Goal: Task Accomplishment & Management: Manage account settings

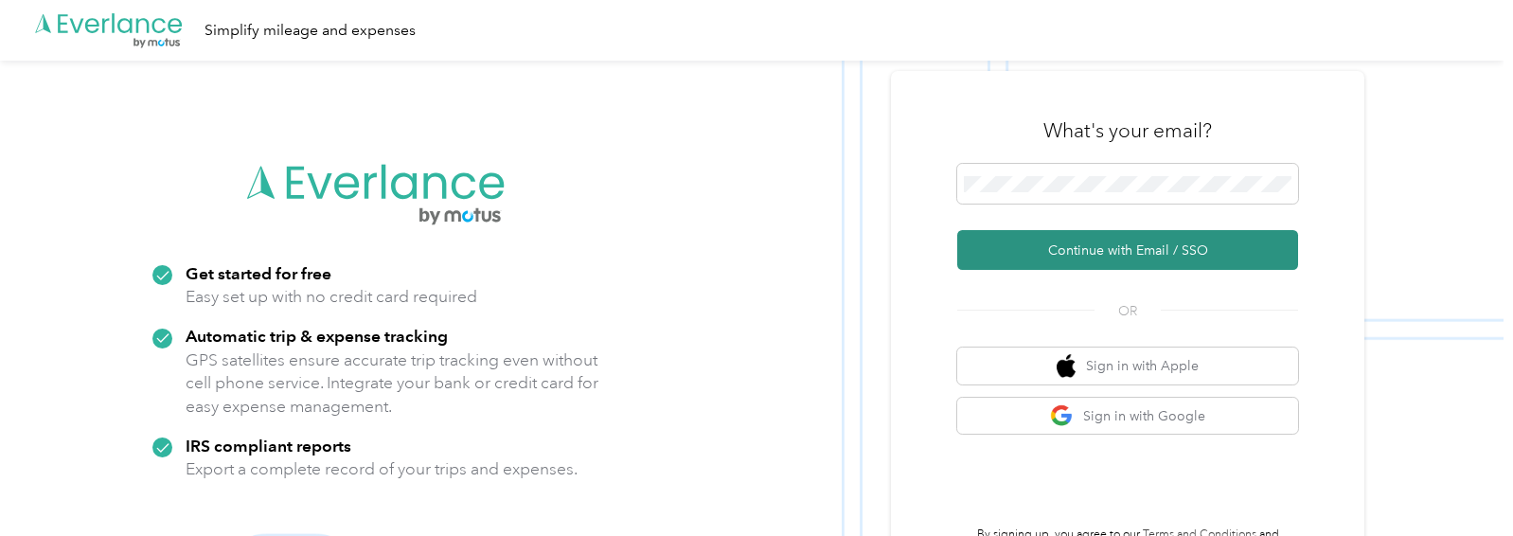
click at [1041, 254] on button "Continue with Email / SSO" at bounding box center [1127, 250] width 341 height 40
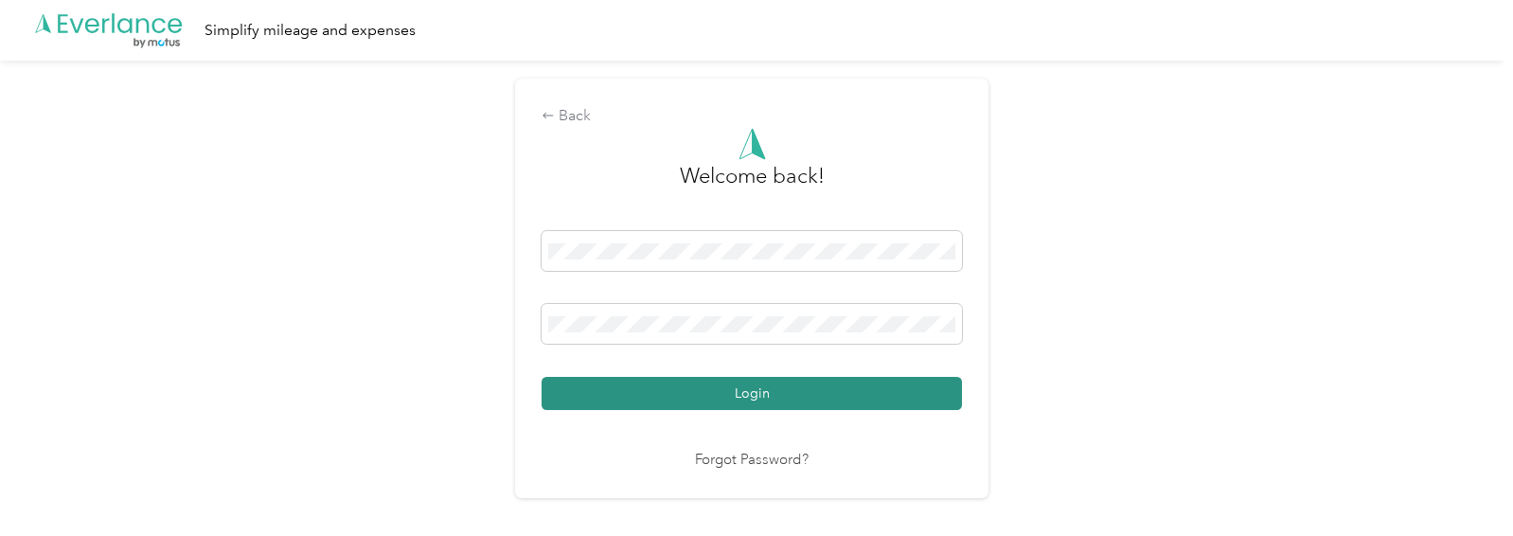
click at [719, 397] on button "Login" at bounding box center [751, 393] width 420 height 33
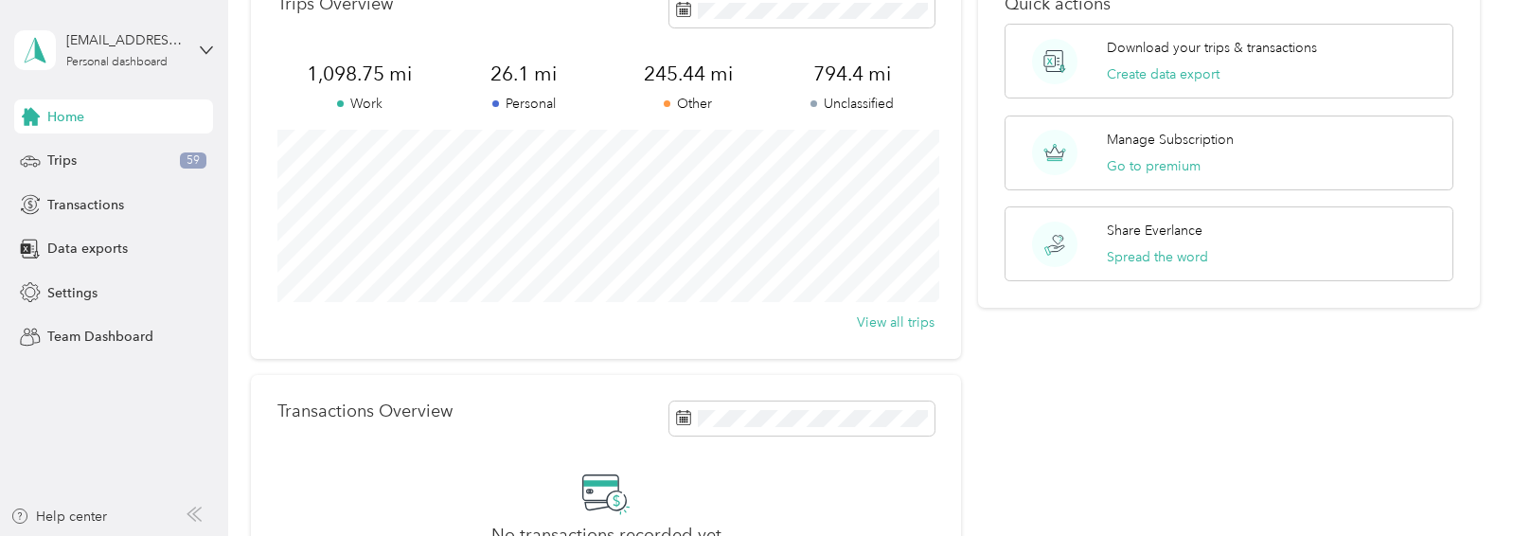
scroll to position [116, 0]
click at [690, 102] on p "Other" at bounding box center [688, 103] width 165 height 20
click at [690, 76] on span "245.44 mi" at bounding box center [688, 73] width 165 height 27
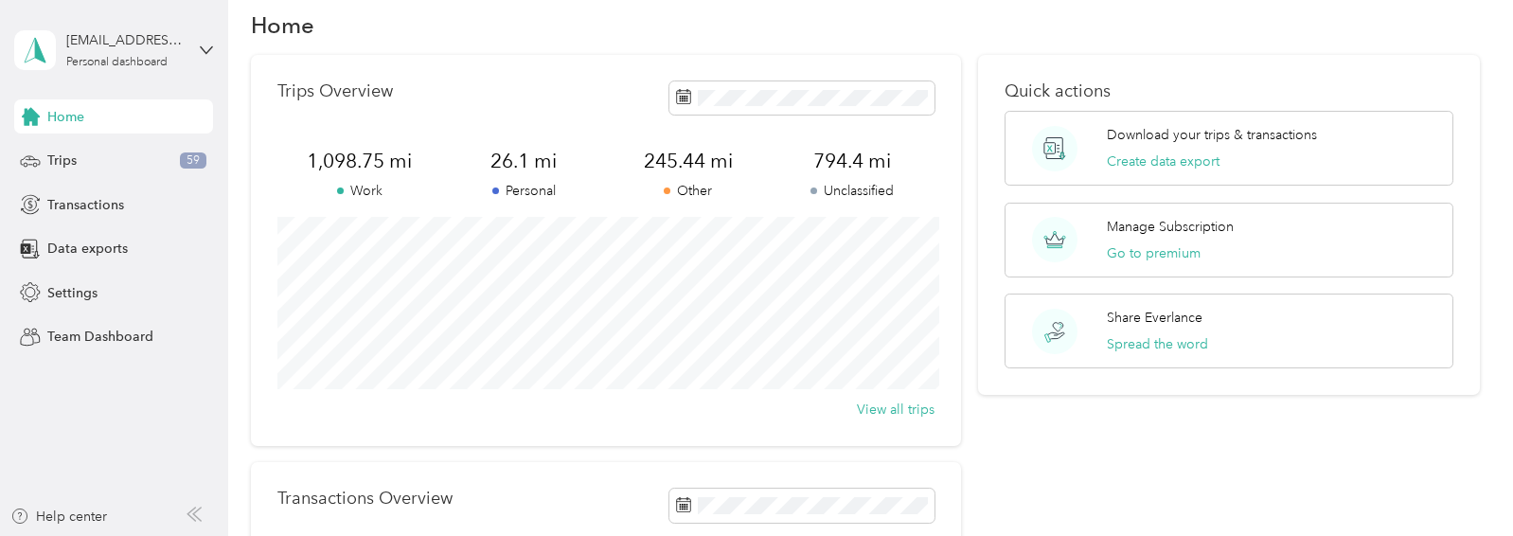
scroll to position [24, 0]
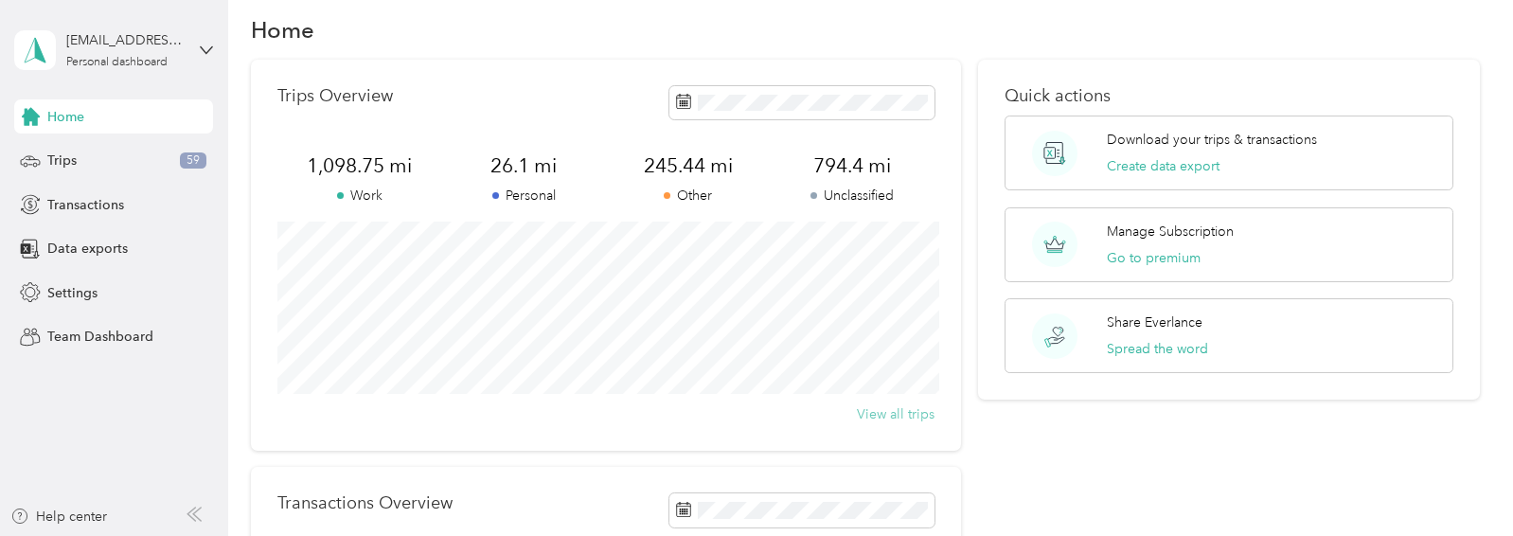
click at [876, 415] on button "View all trips" at bounding box center [896, 414] width 78 height 20
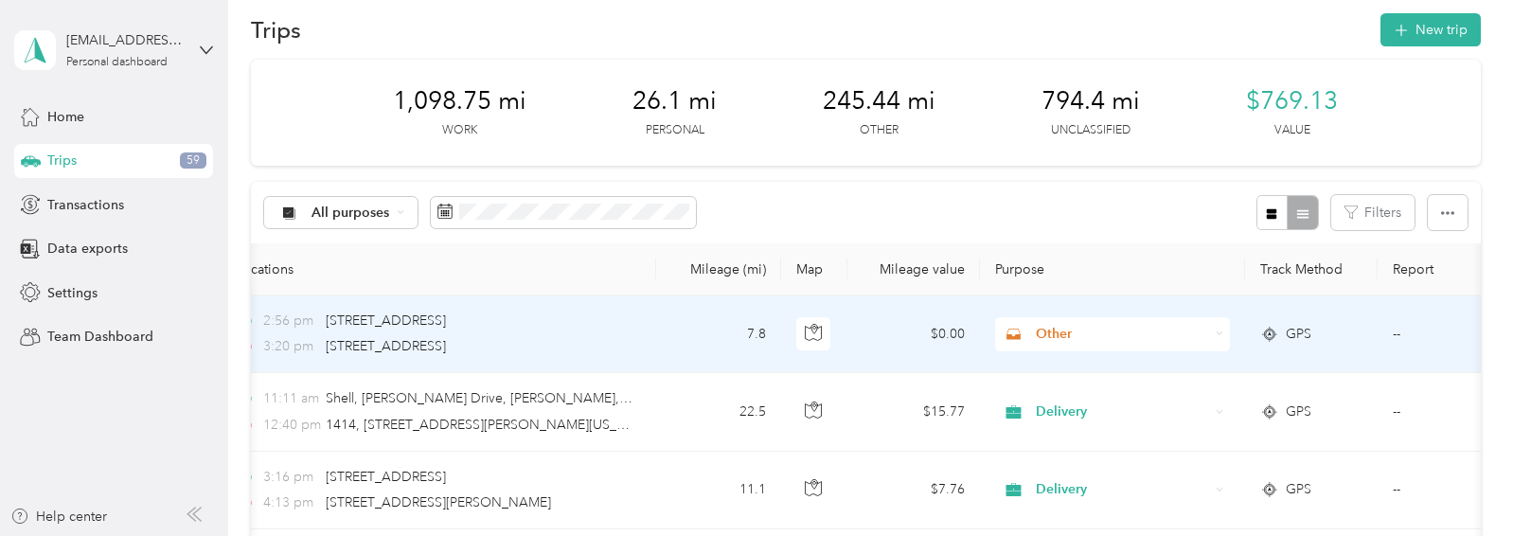
scroll to position [0, 172]
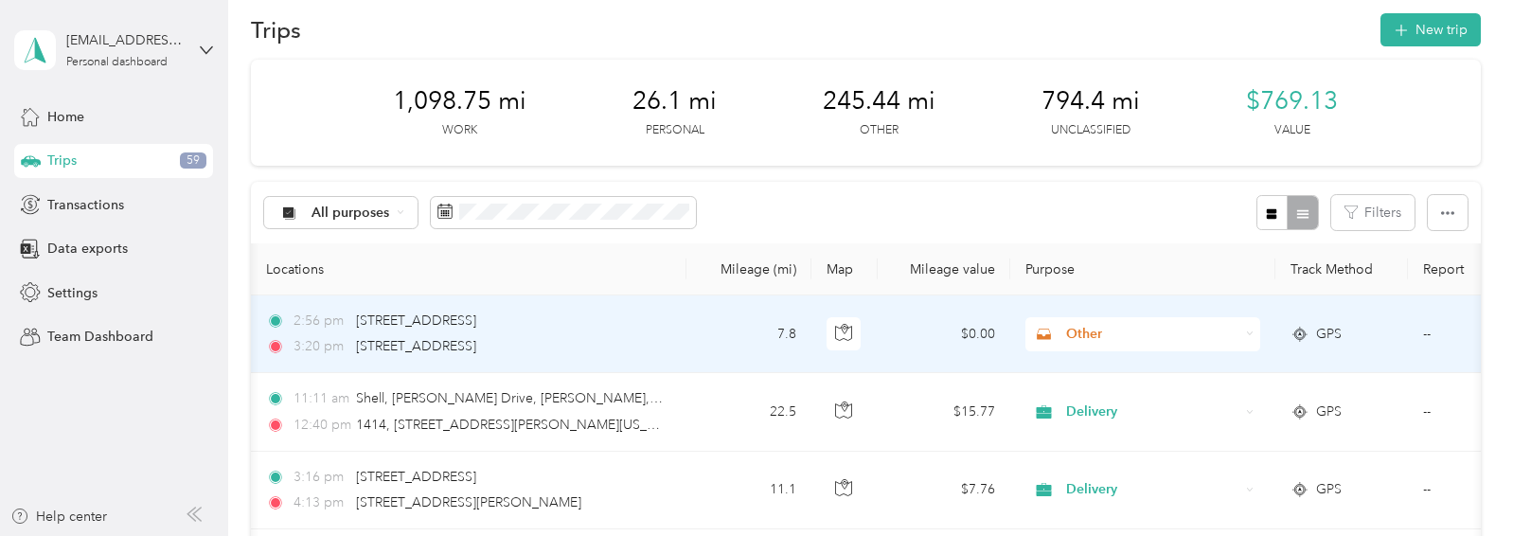
click at [1080, 330] on span "Other" at bounding box center [1152, 334] width 173 height 21
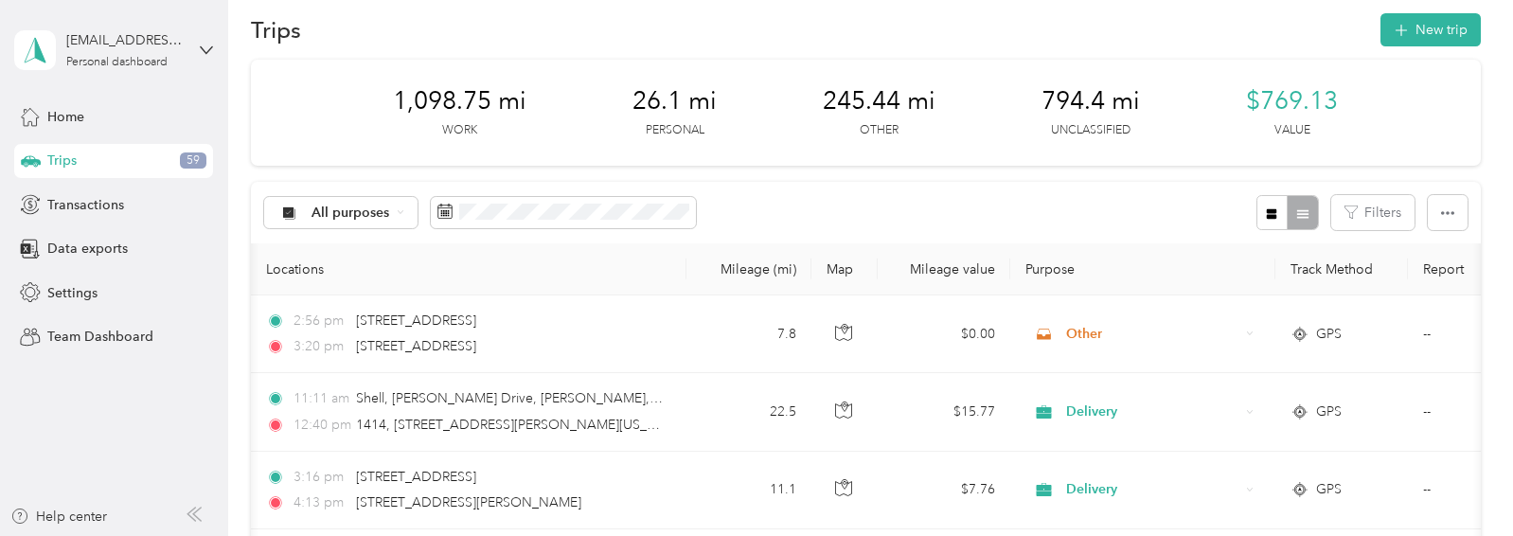
click at [870, 48] on div "Trips New trip" at bounding box center [865, 29] width 1229 height 40
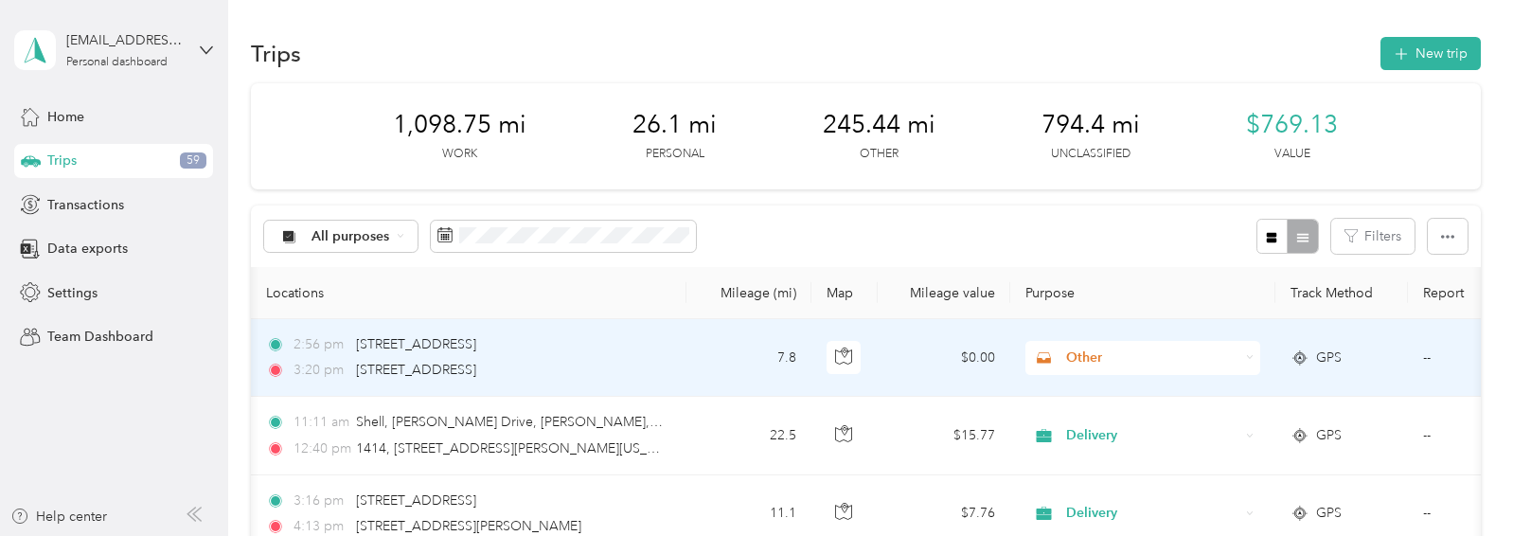
click at [1077, 350] on span "Other" at bounding box center [1152, 357] width 173 height 21
click at [1085, 91] on span "Work" at bounding box center [1160, 90] width 175 height 20
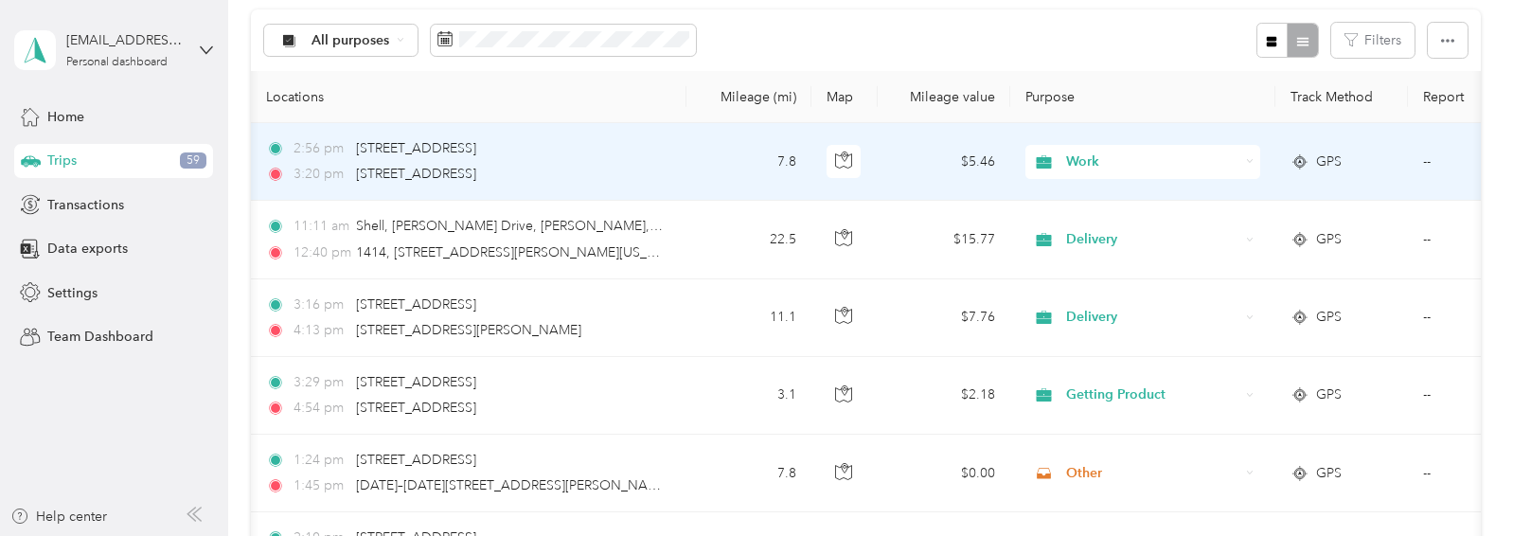
scroll to position [203, 0]
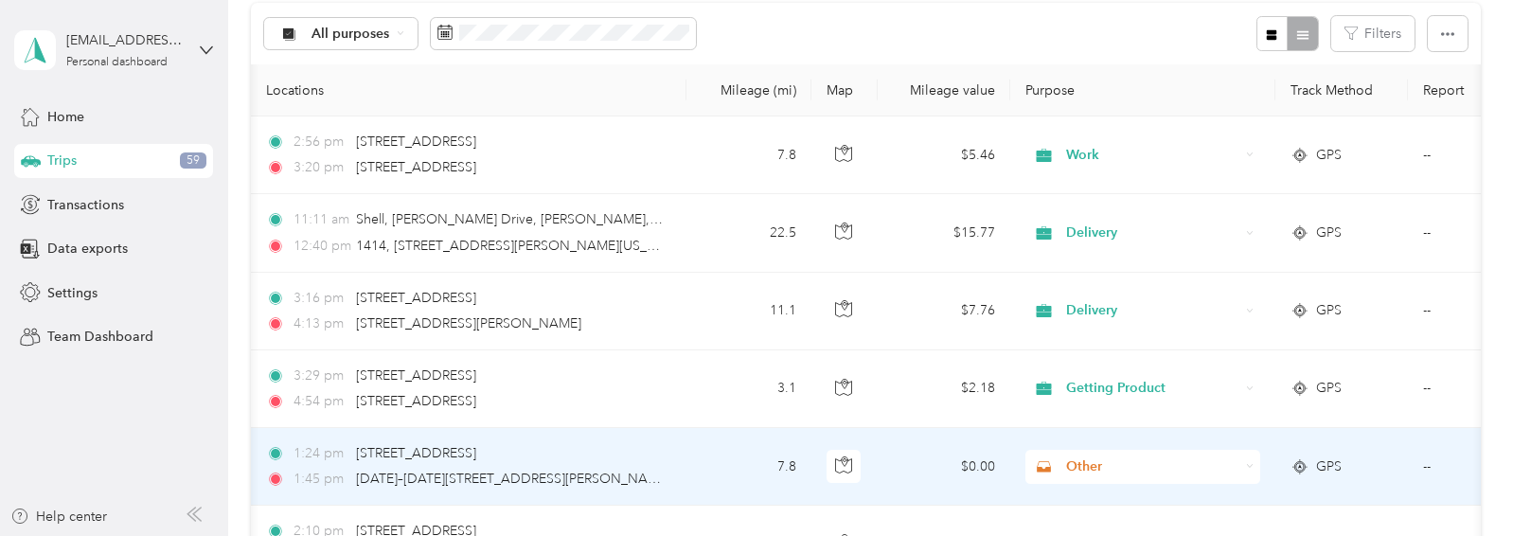
click at [1076, 466] on span "Other" at bounding box center [1152, 466] width 173 height 21
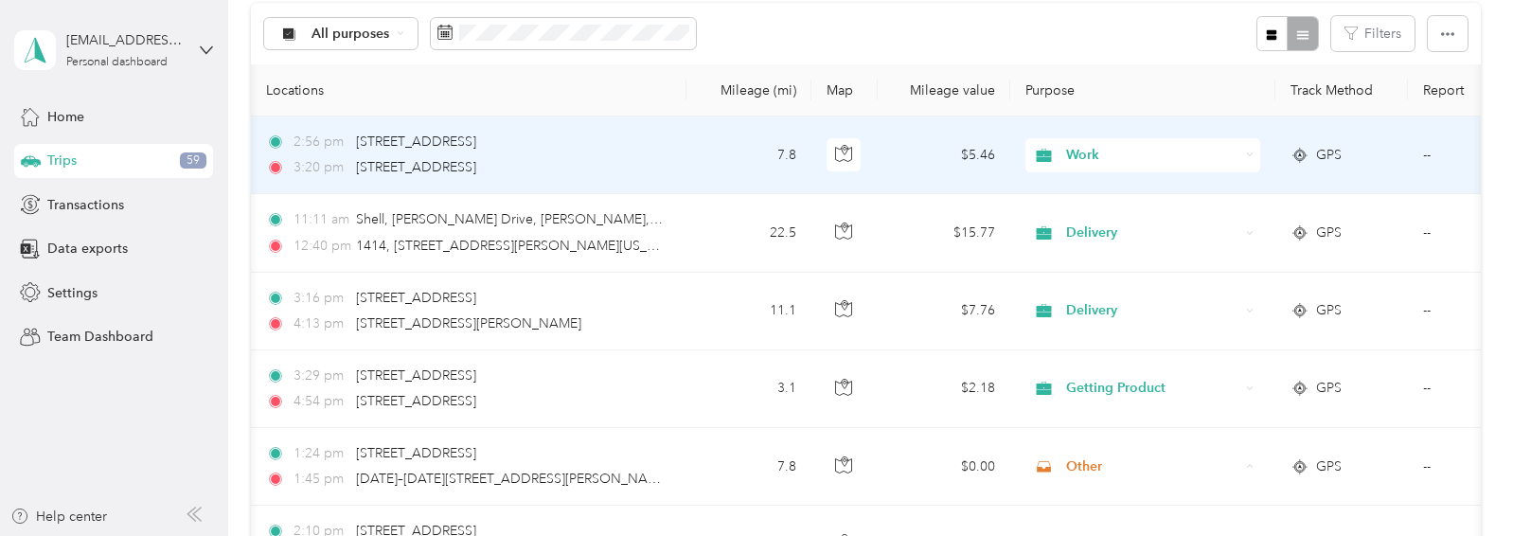
click at [1077, 149] on span "Work" at bounding box center [1152, 155] width 173 height 21
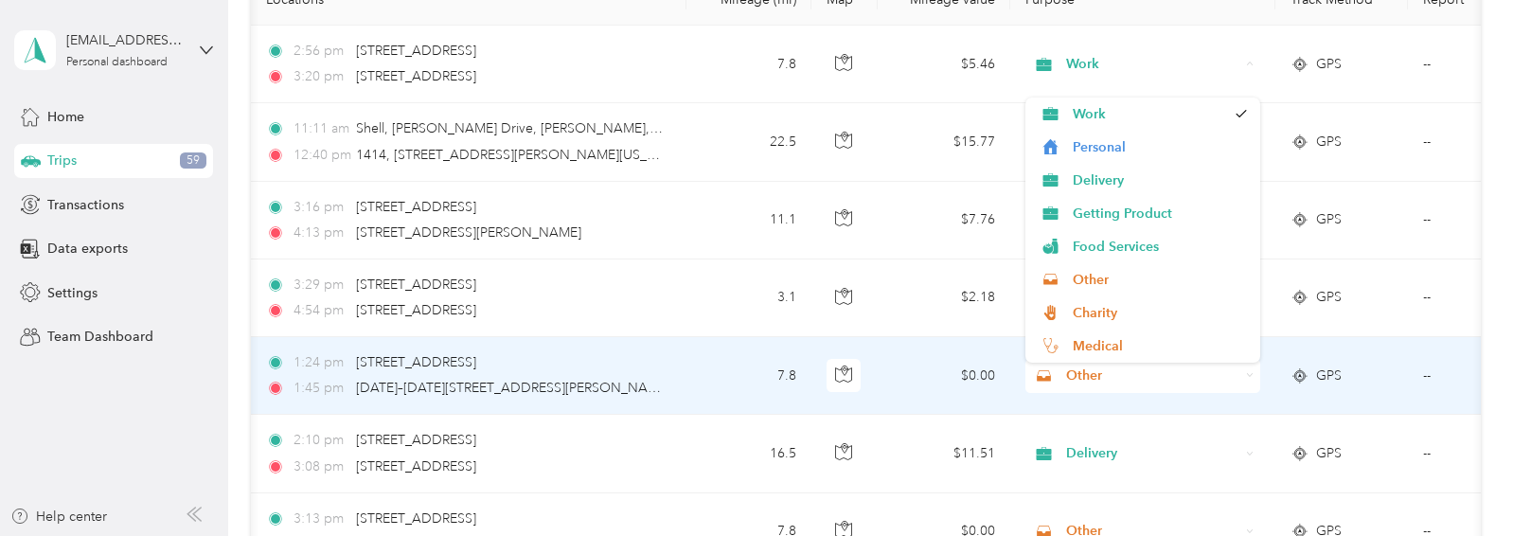
scroll to position [303, 0]
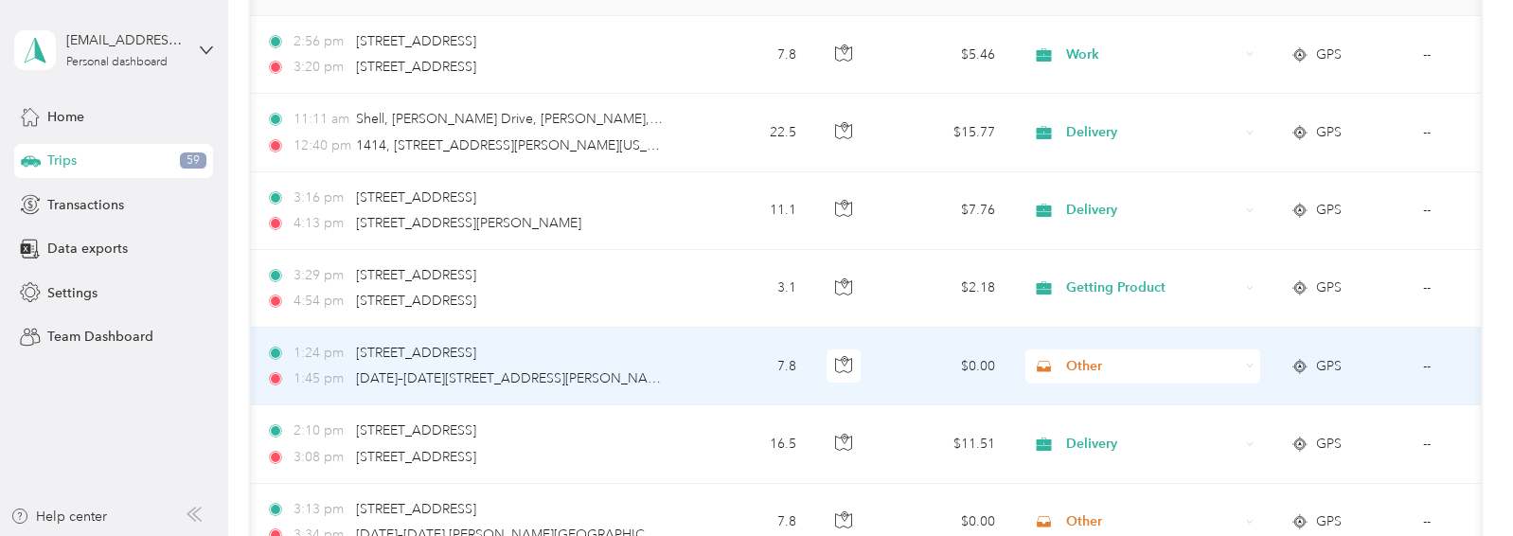
click at [1074, 367] on span "Other" at bounding box center [1152, 366] width 173 height 21
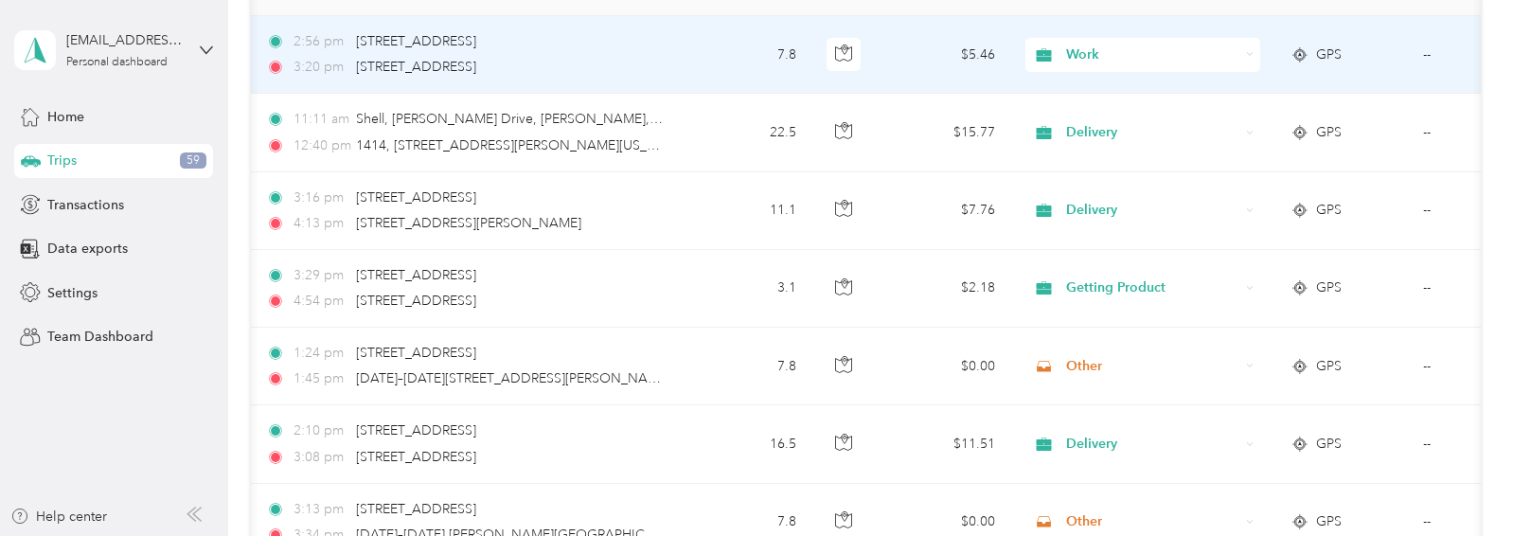
click at [1072, 52] on span "Work" at bounding box center [1152, 54] width 173 height 21
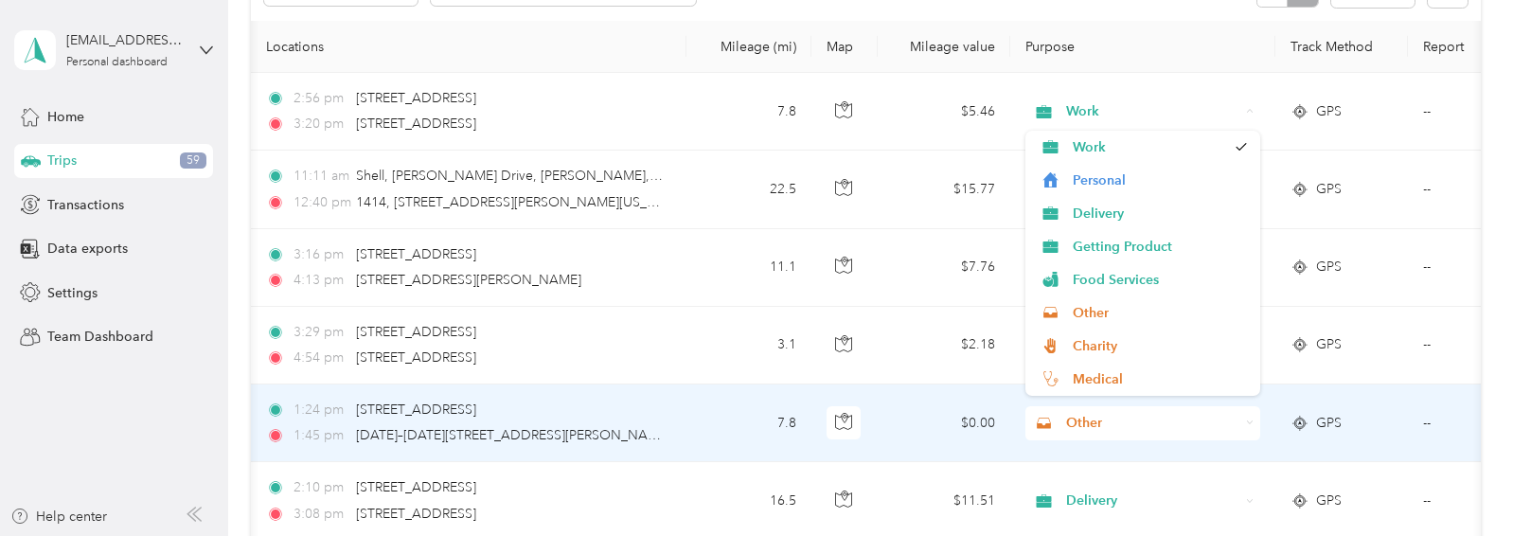
scroll to position [249, 0]
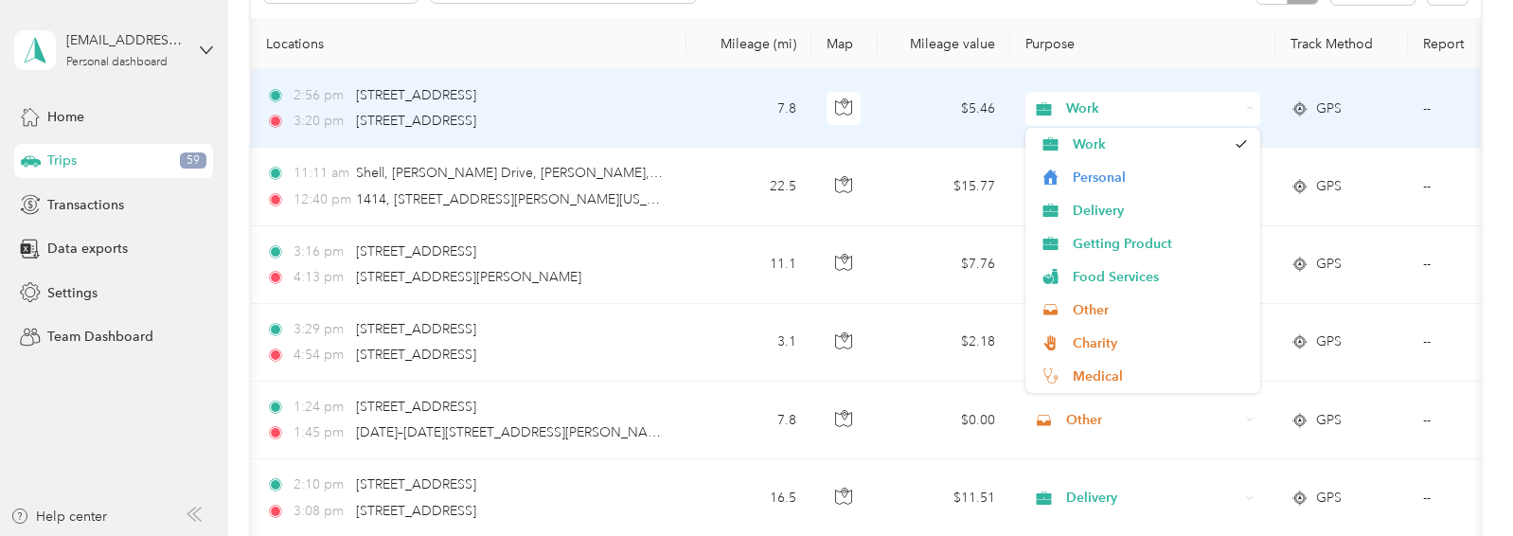
click at [1082, 109] on span "Work" at bounding box center [1152, 108] width 173 height 21
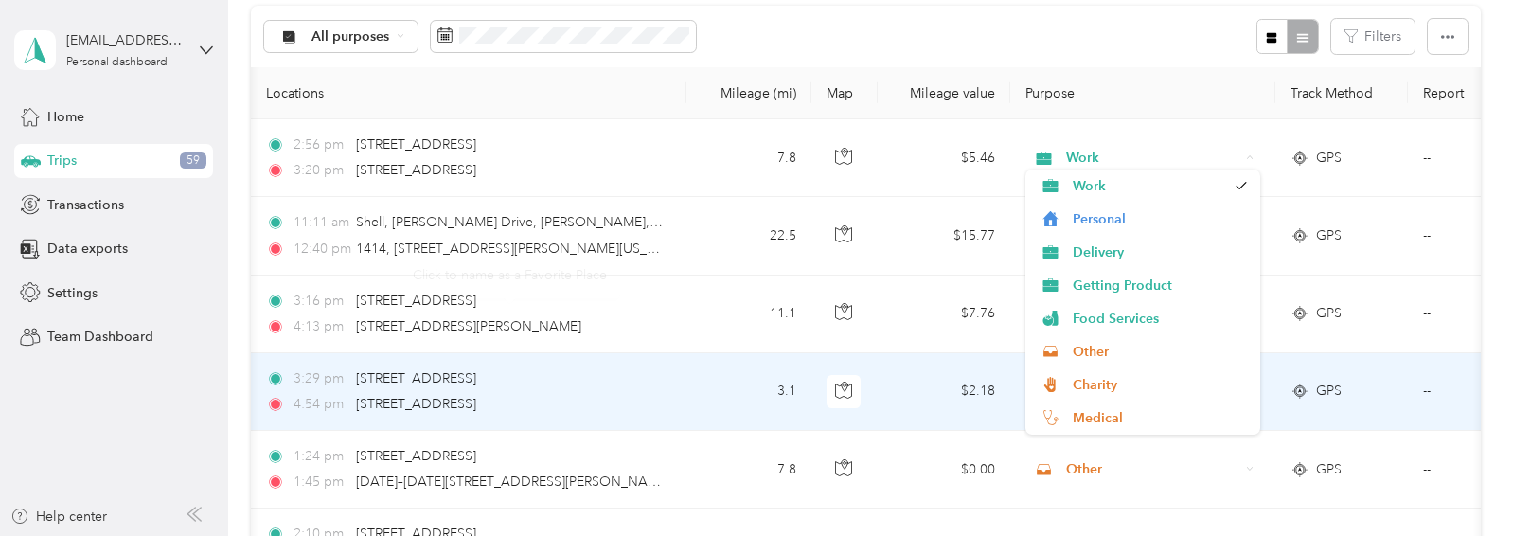
scroll to position [210, 0]
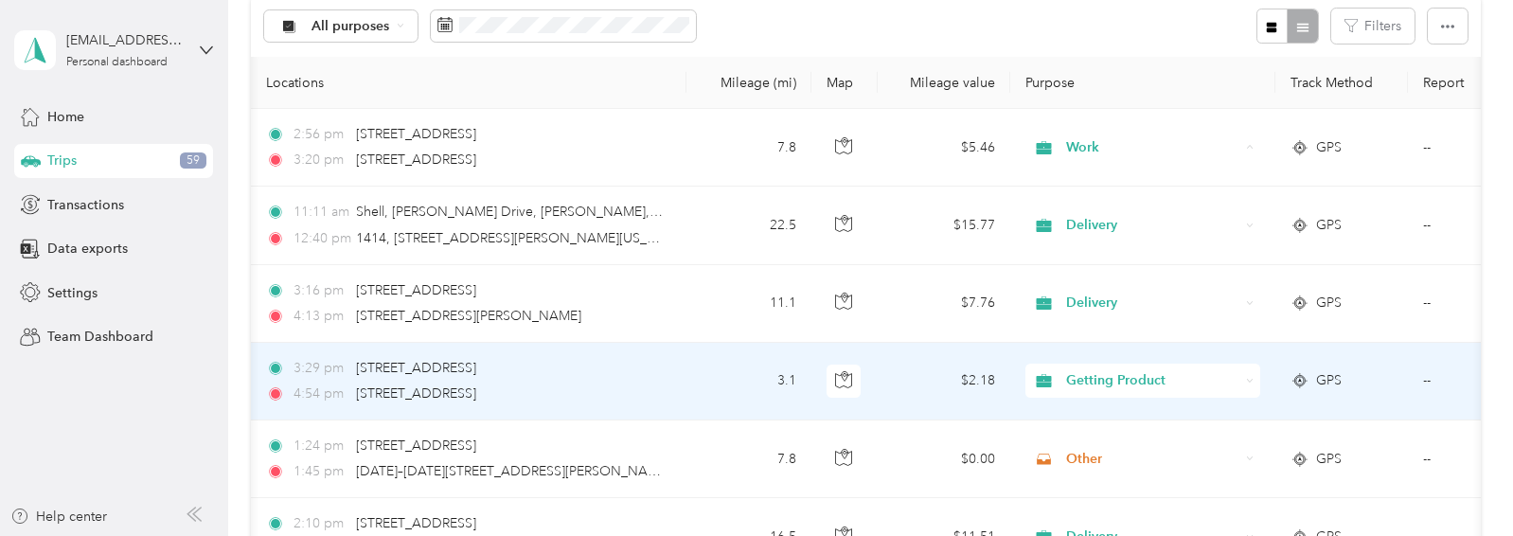
click at [731, 344] on td "3.1" at bounding box center [748, 382] width 125 height 78
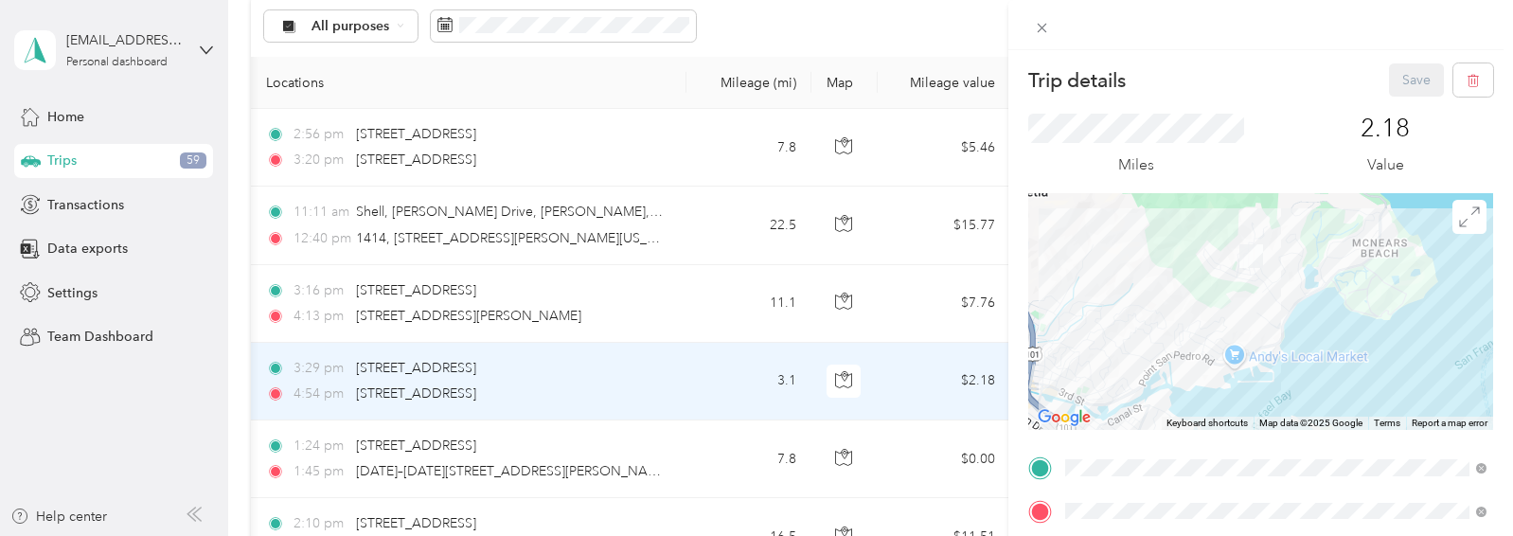
click at [764, 29] on div "Trip details Save This trip cannot be edited because it is either under review,…" at bounding box center [756, 268] width 1513 height 536
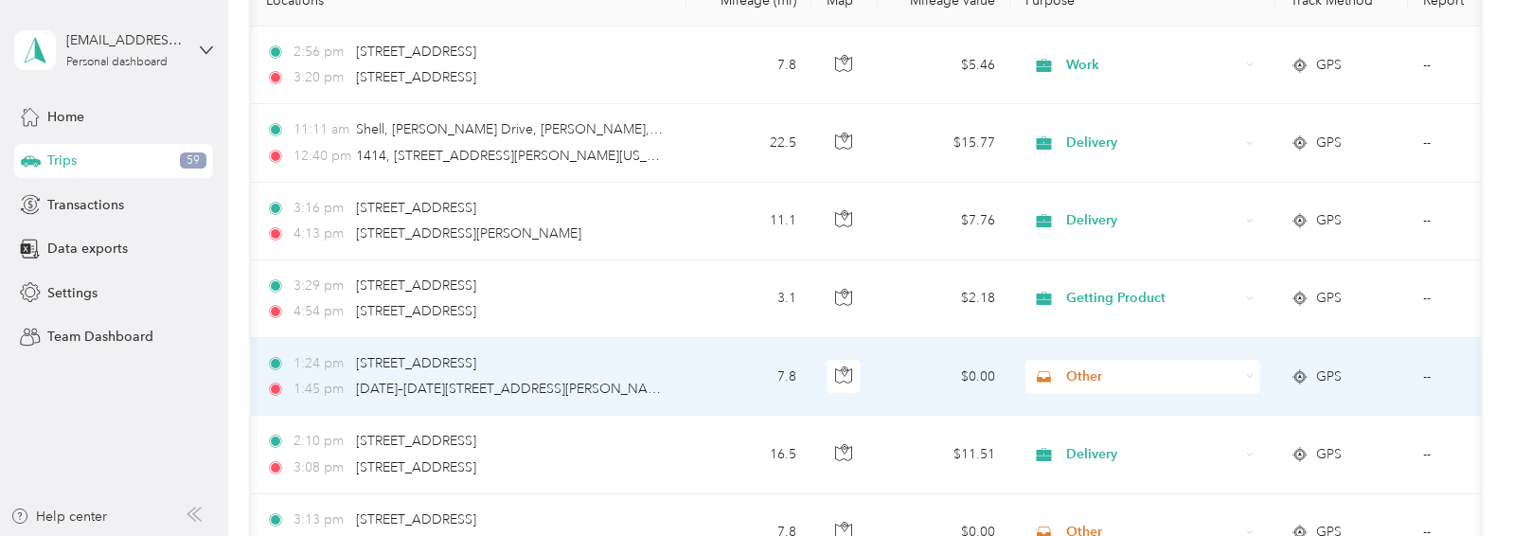
scroll to position [311, 0]
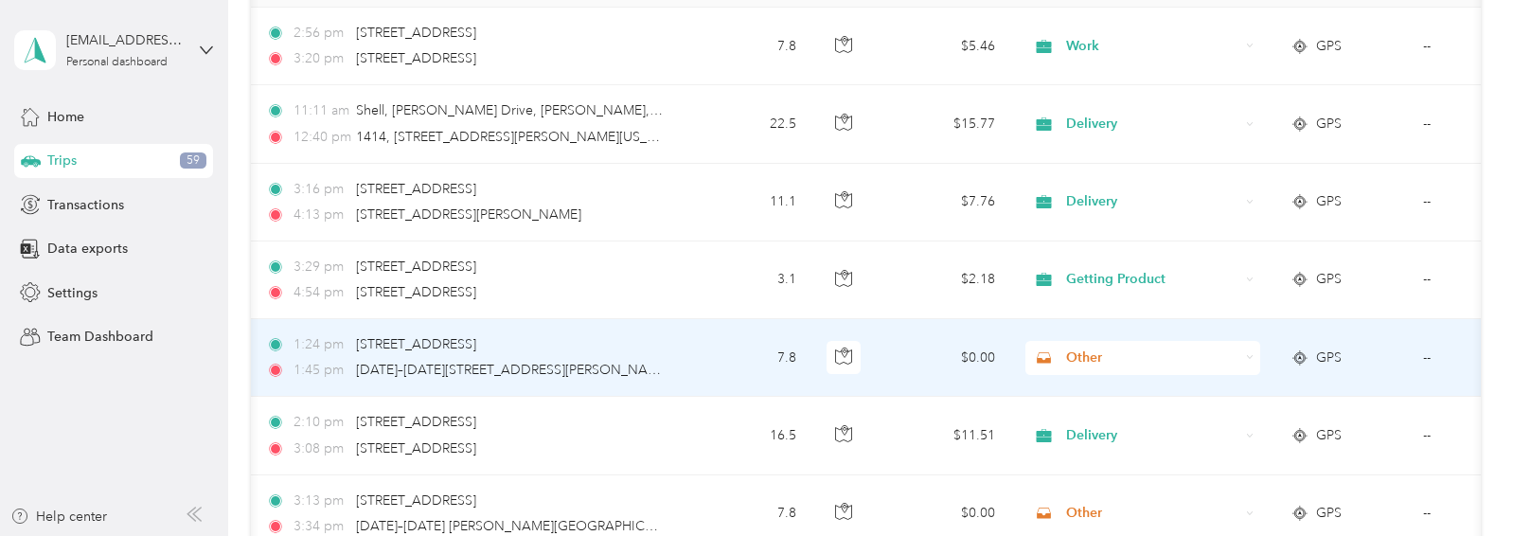
click at [1080, 356] on span "Other" at bounding box center [1152, 357] width 173 height 21
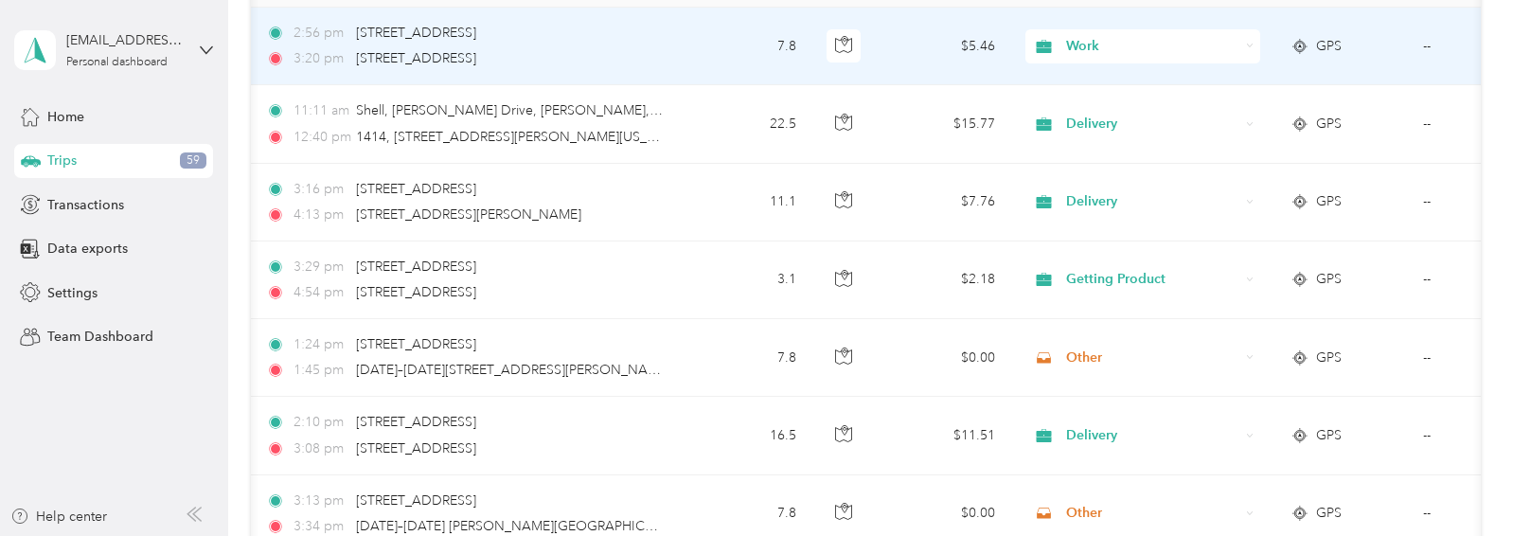
click at [1083, 48] on span "Work" at bounding box center [1152, 46] width 173 height 21
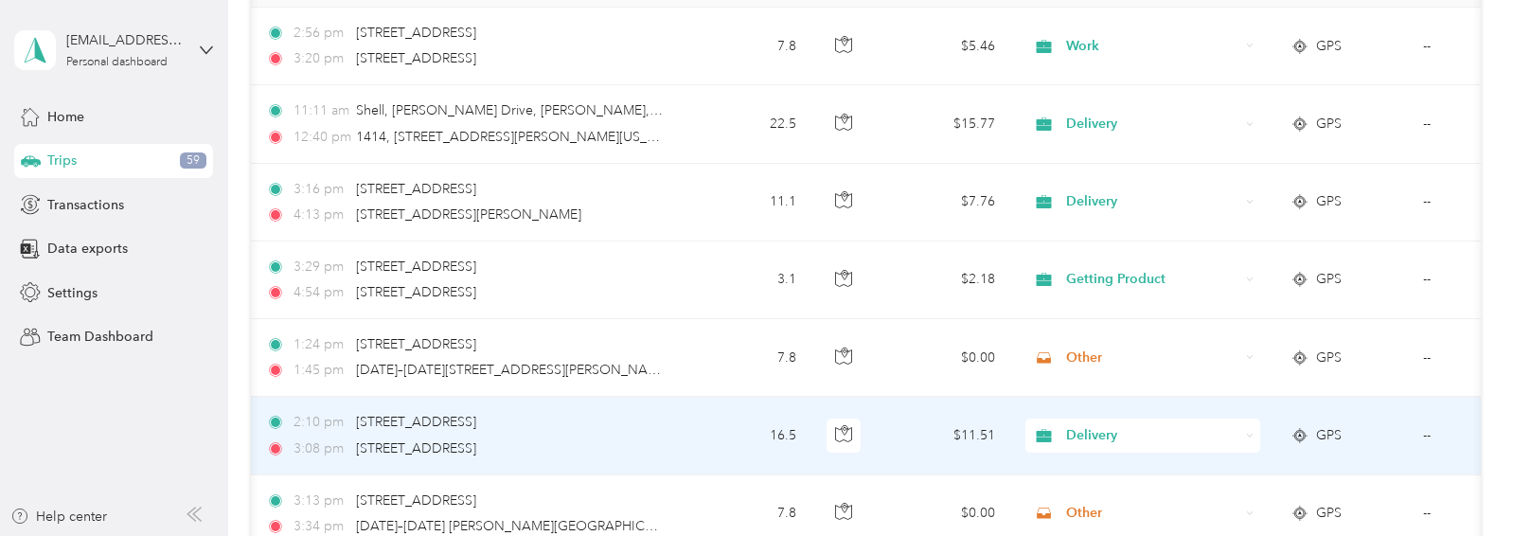
click at [732, 442] on td "16.5" at bounding box center [748, 436] width 125 height 78
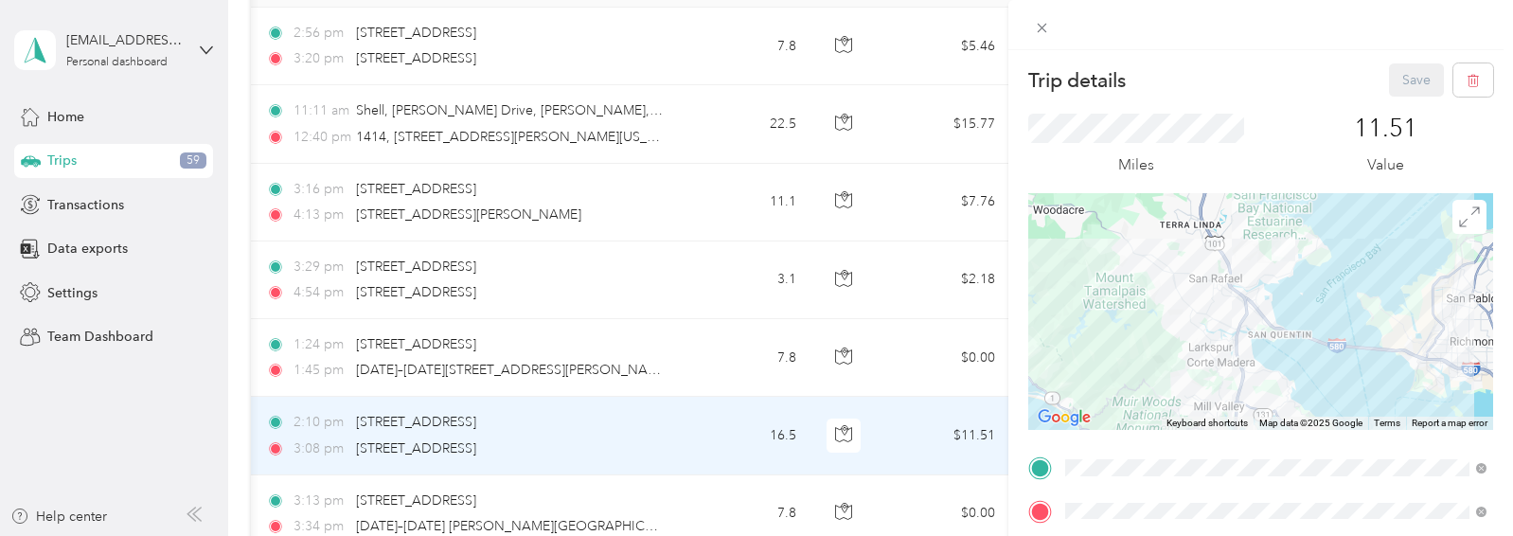
click at [1257, 44] on div at bounding box center [1260, 25] width 505 height 50
click at [86, 438] on div "Trip details Save This trip cannot be edited because it is either under review,…" at bounding box center [756, 268] width 1513 height 536
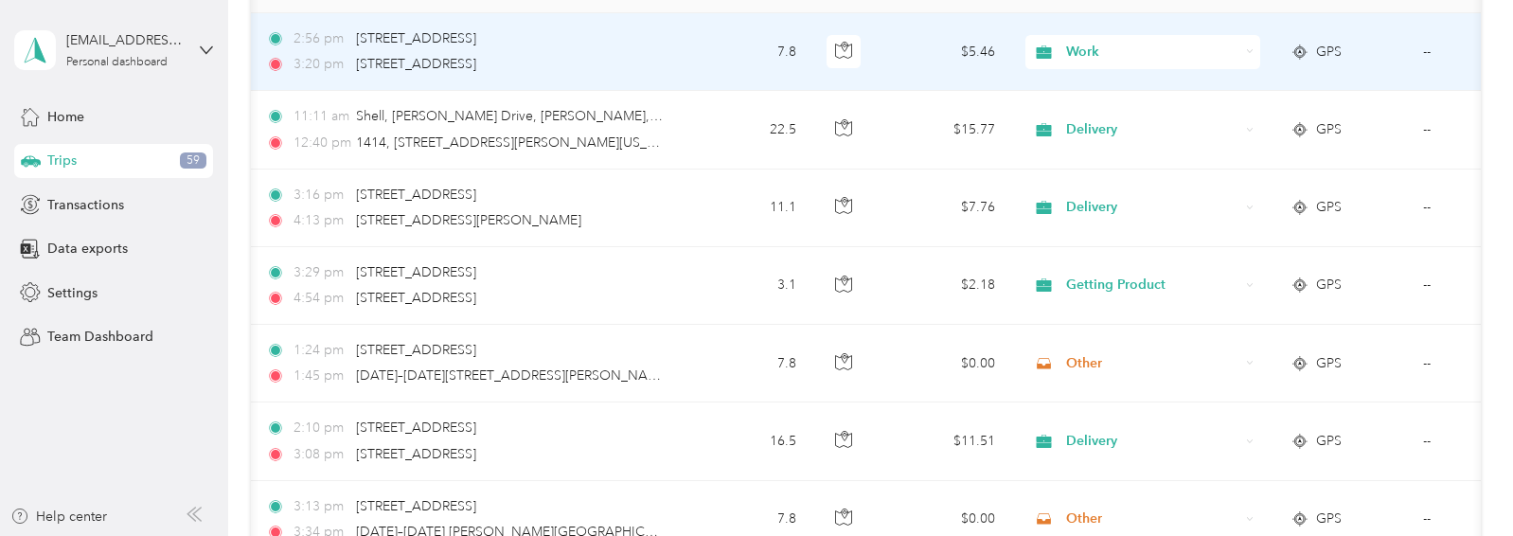
scroll to position [311, 0]
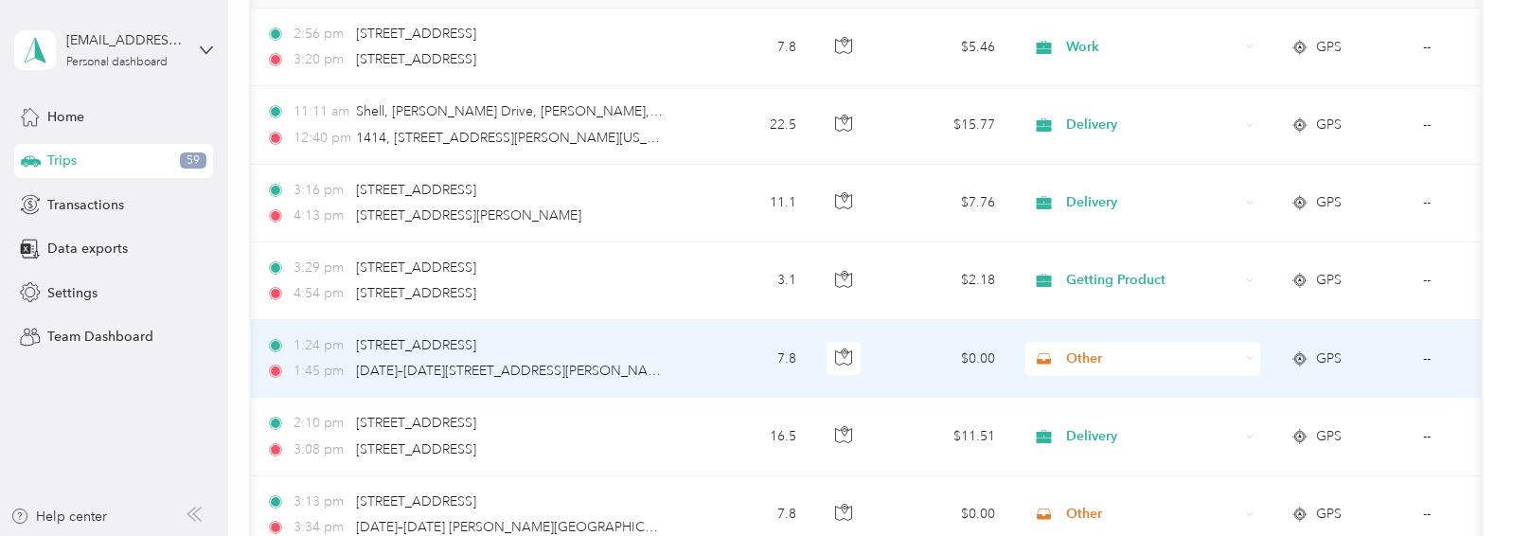
click at [1429, 357] on td "--" at bounding box center [1494, 359] width 172 height 78
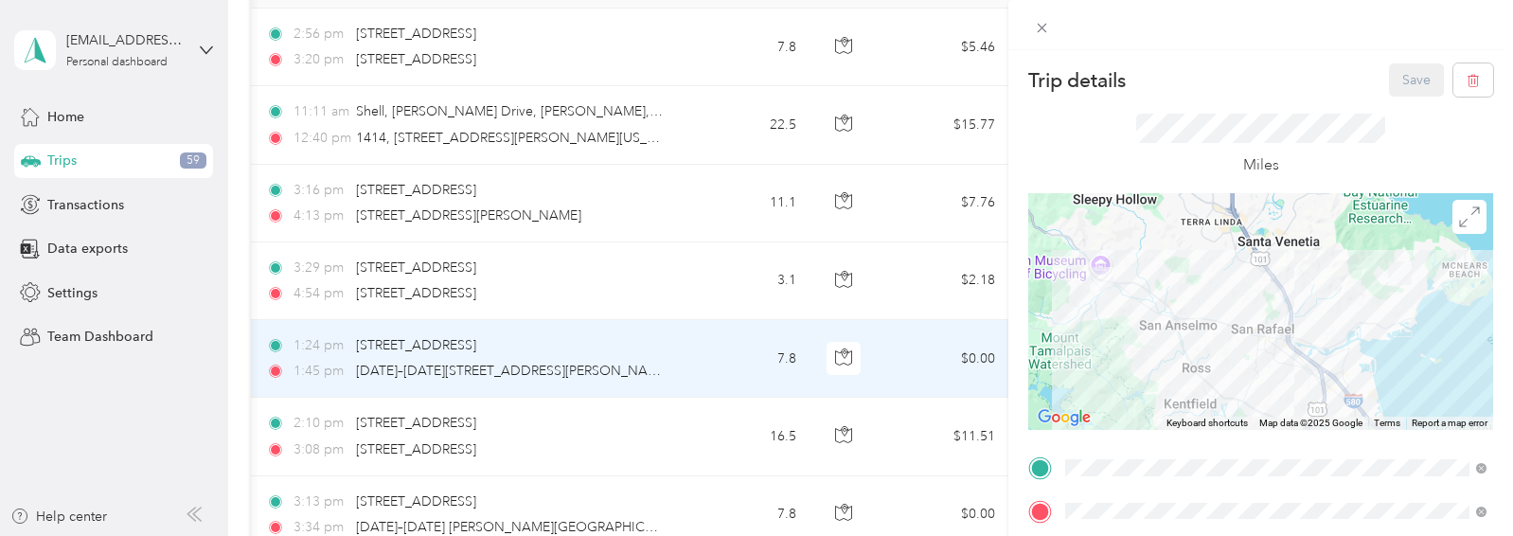
click at [696, 350] on div "Trip details Save This trip cannot be edited because it is either under review,…" at bounding box center [756, 268] width 1513 height 536
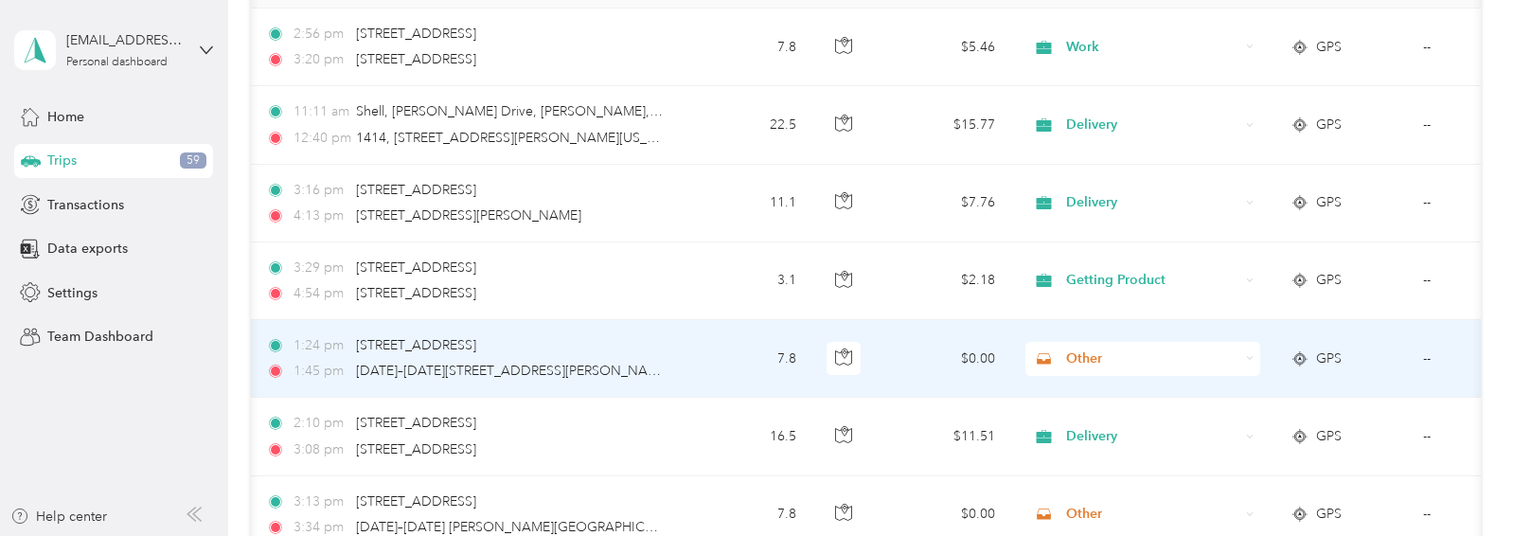
click at [1045, 354] on icon at bounding box center [1044, 358] width 24 height 15
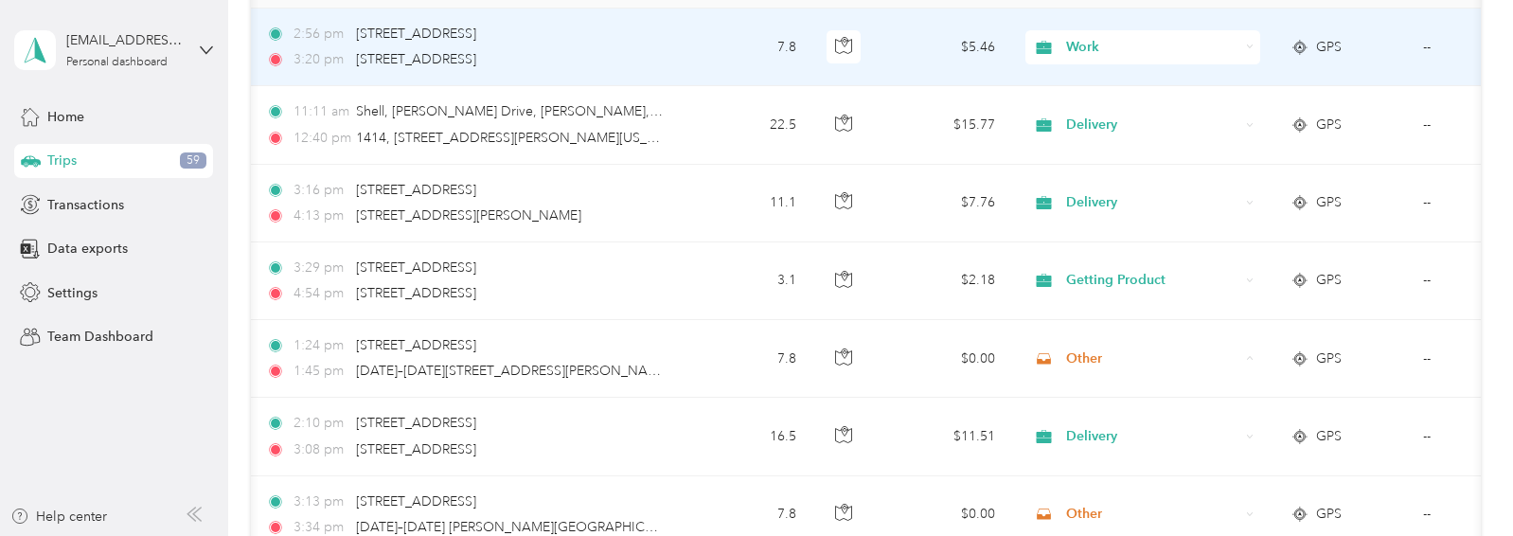
click at [1078, 45] on span "Work" at bounding box center [1152, 47] width 173 height 21
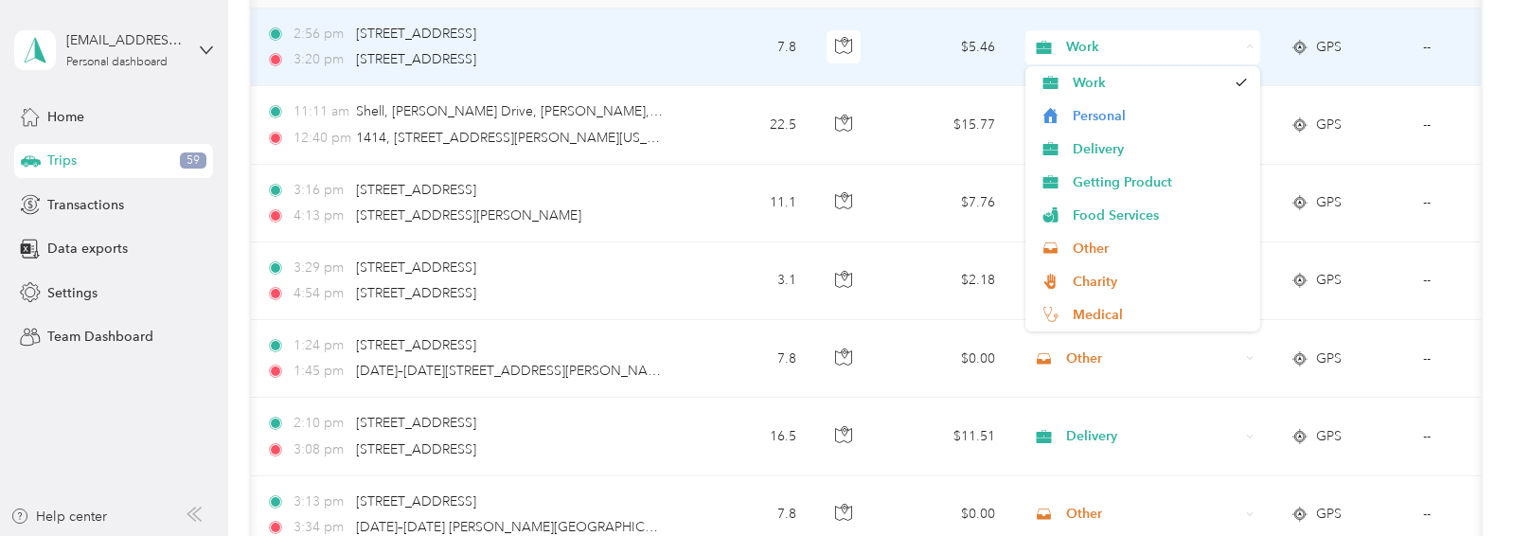
click at [1078, 45] on span "Work" at bounding box center [1152, 47] width 173 height 21
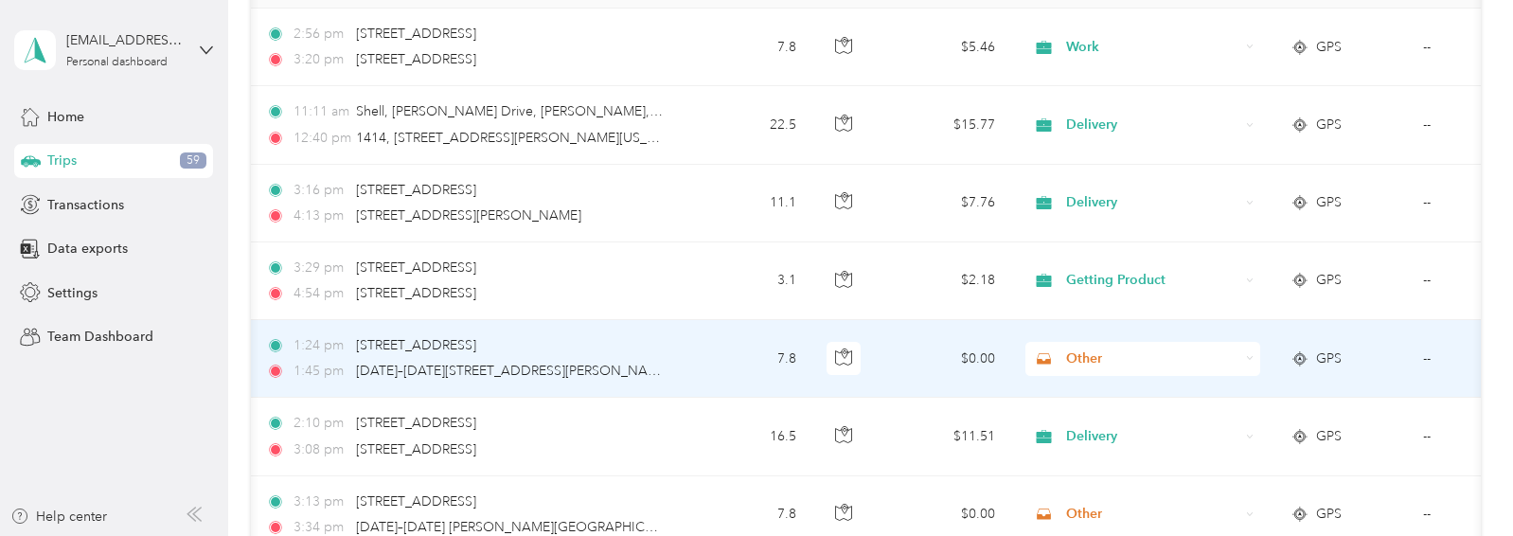
click at [1074, 354] on span "Other" at bounding box center [1152, 358] width 173 height 21
click at [1049, 94] on span "Work" at bounding box center [1143, 91] width 208 height 20
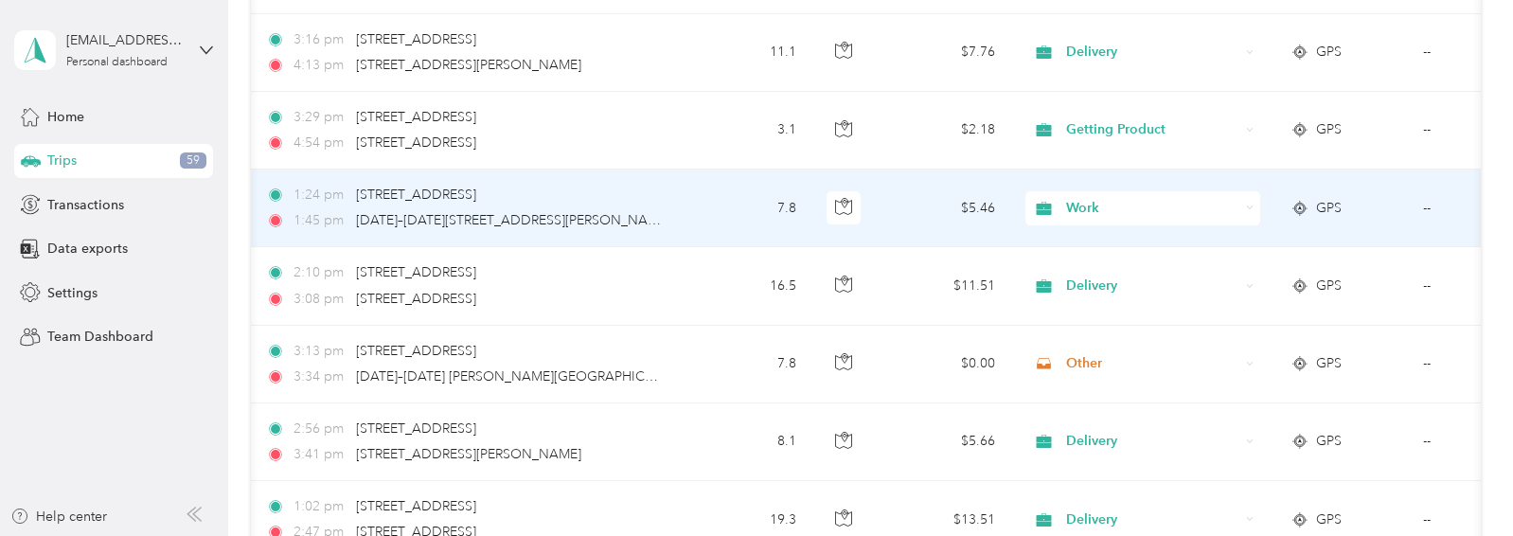
scroll to position [473, 0]
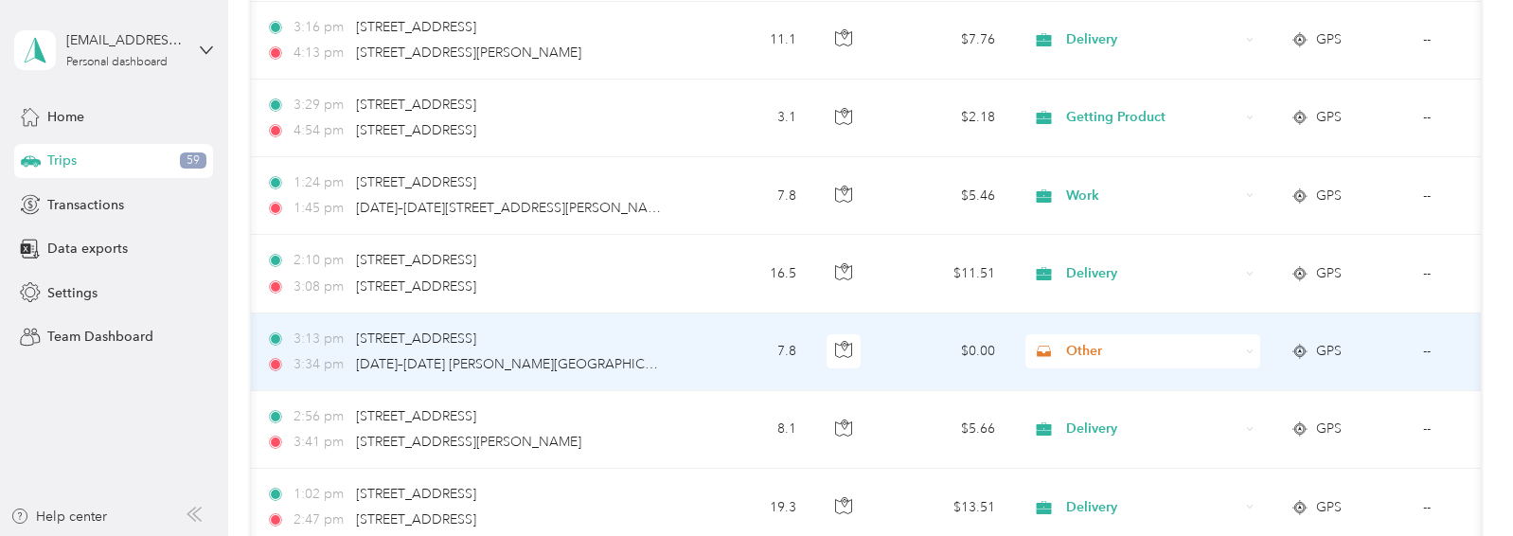
click at [1429, 347] on td "--" at bounding box center [1494, 352] width 172 height 78
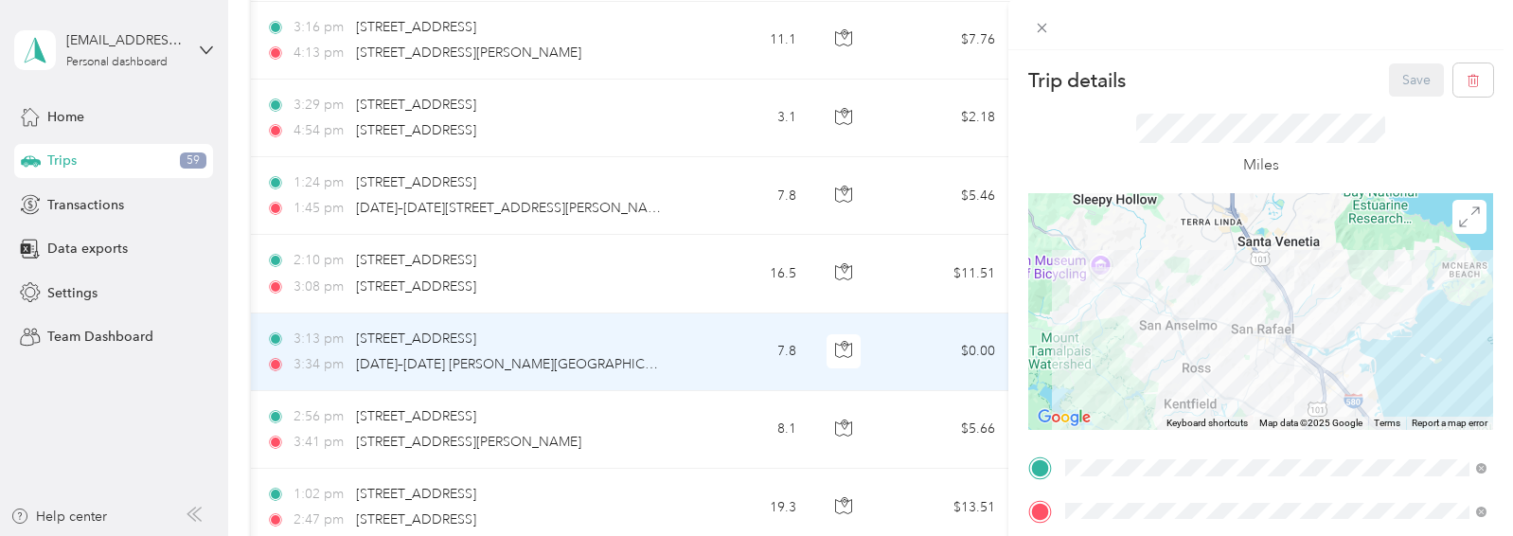
click at [120, 453] on div "Trip details Save This trip cannot be edited because it is either under review,…" at bounding box center [756, 268] width 1513 height 536
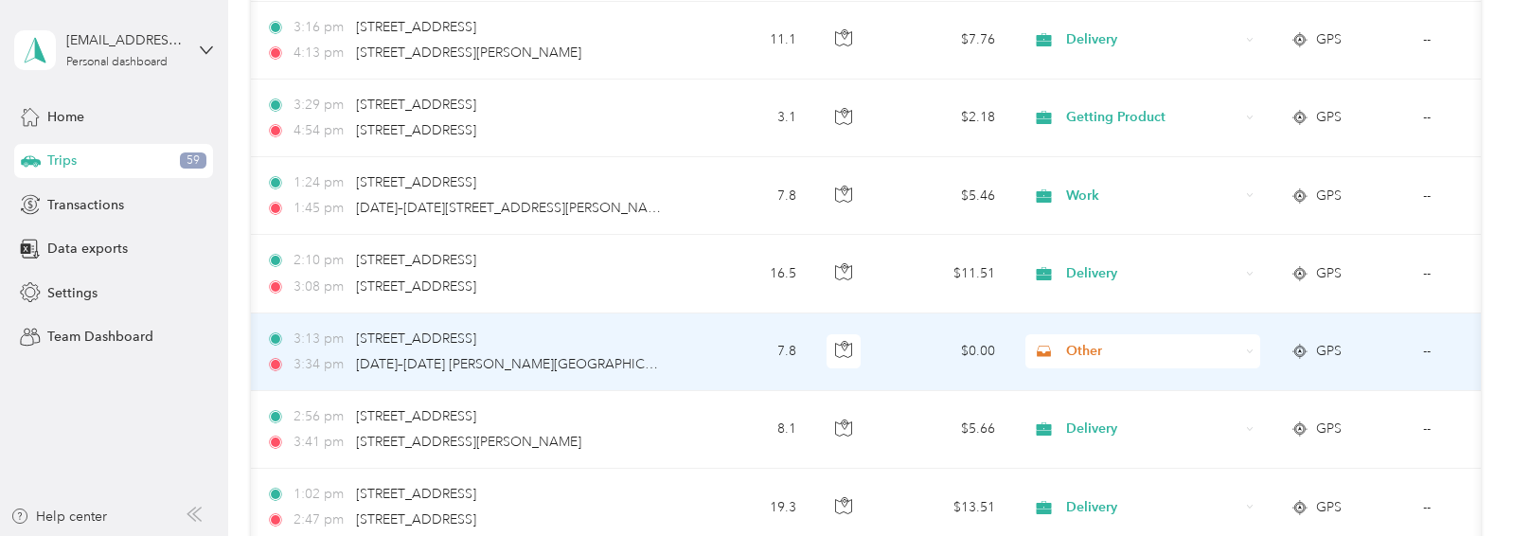
click at [1065, 350] on span "Other" at bounding box center [1135, 351] width 206 height 21
click at [1100, 84] on span "Work" at bounding box center [1160, 84] width 175 height 20
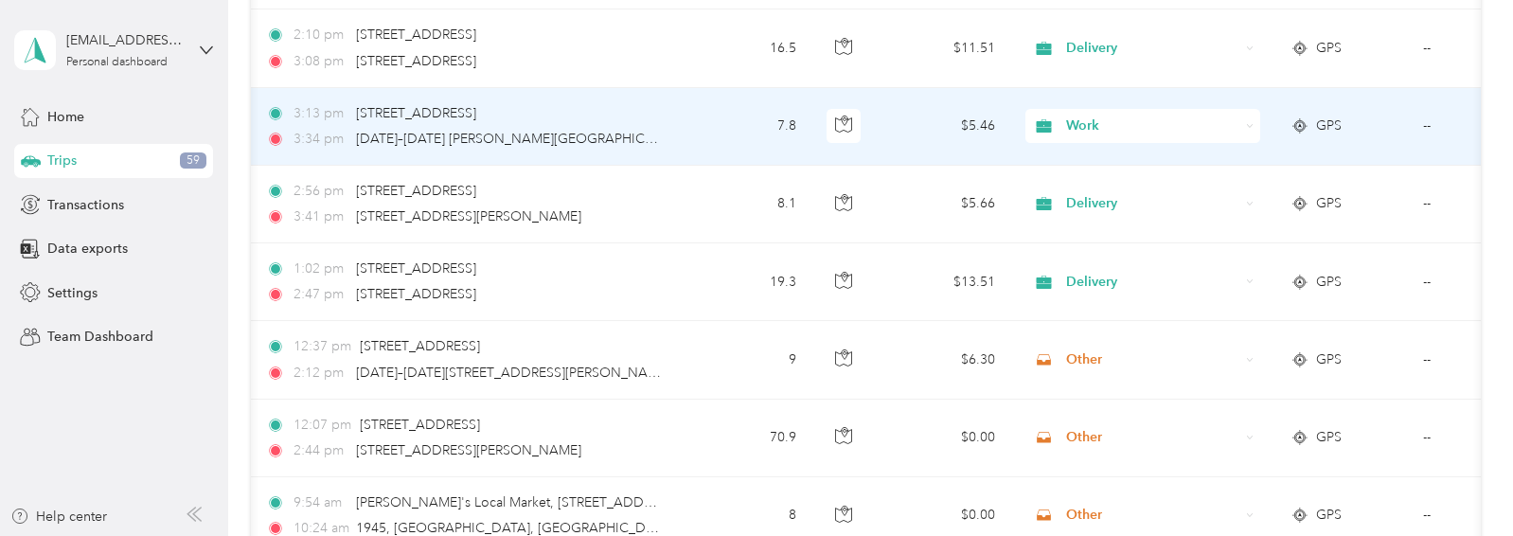
scroll to position [715, 0]
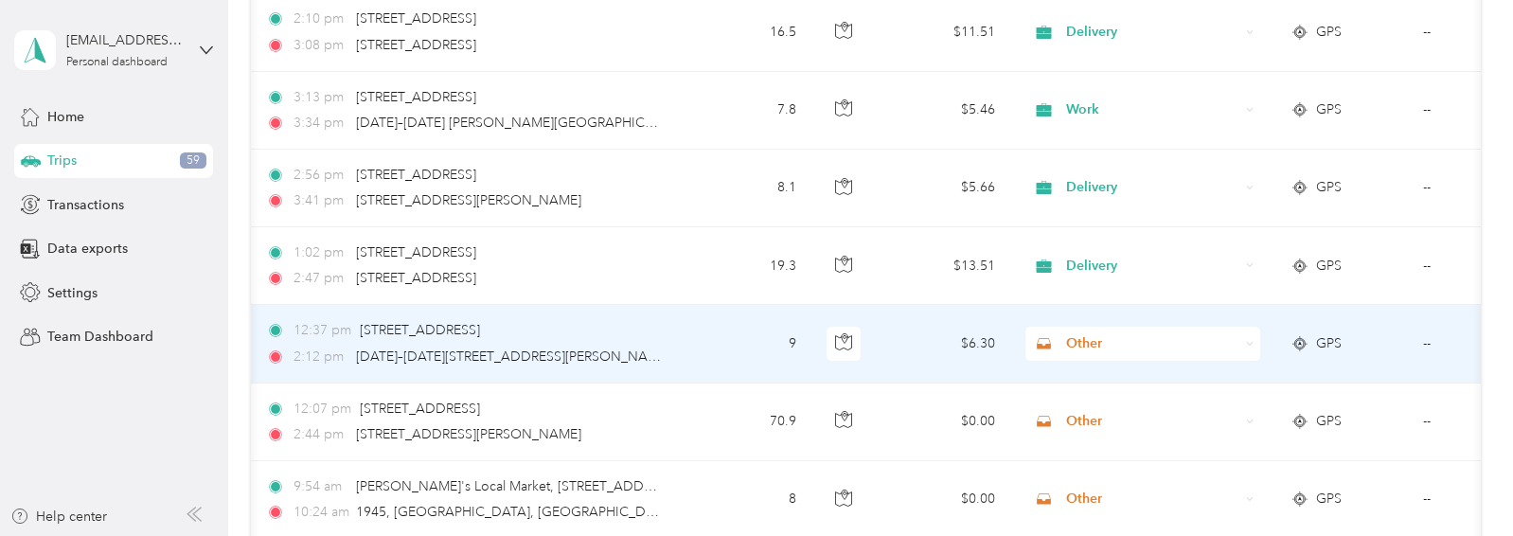
click at [1422, 342] on td "--" at bounding box center [1494, 344] width 172 height 78
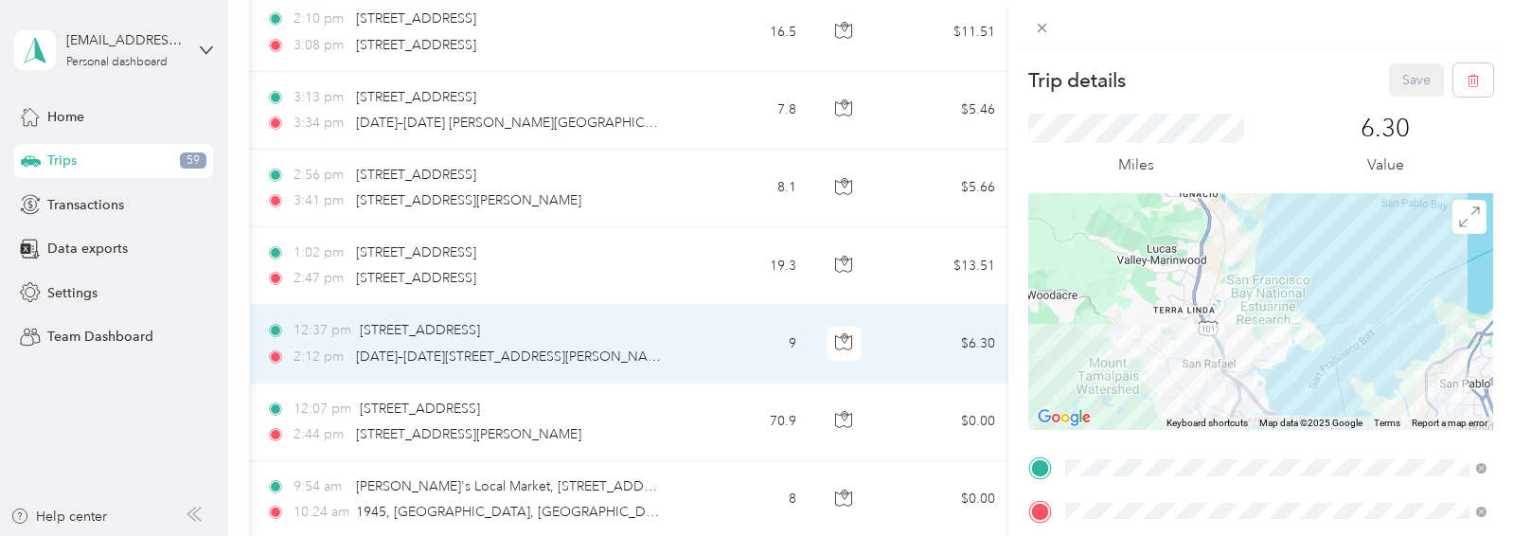
drag, startPoint x: 1156, startPoint y: 363, endPoint x: 1139, endPoint y: 415, distance: 54.8
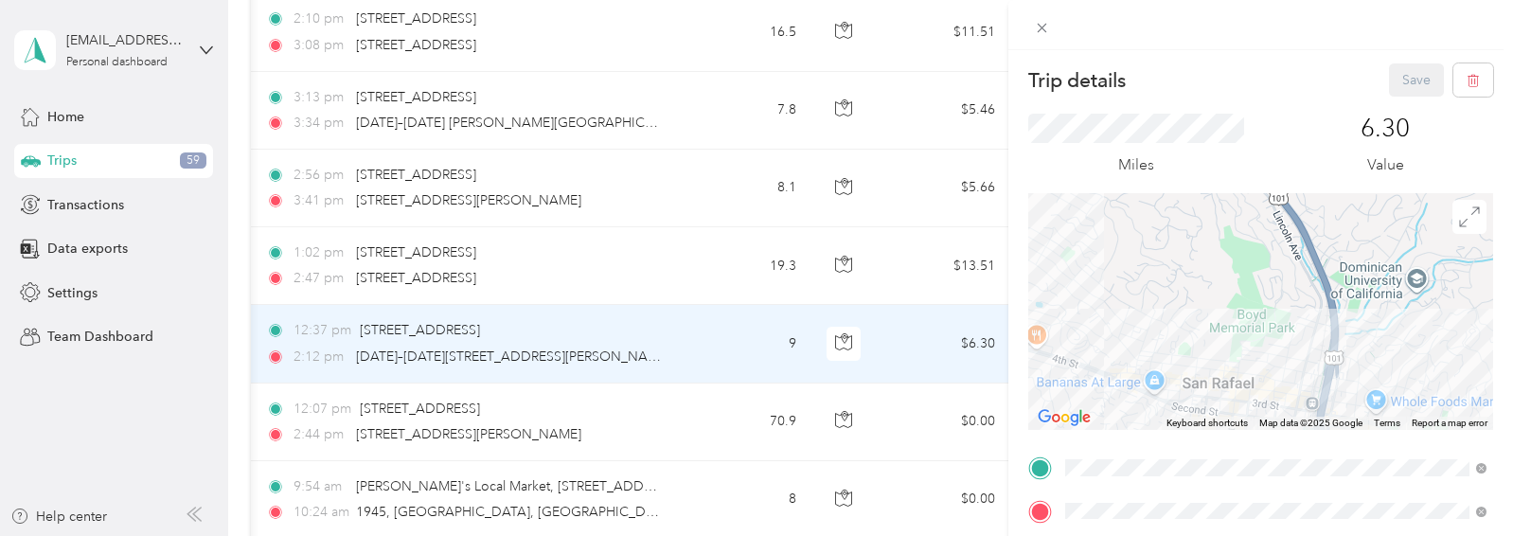
drag, startPoint x: 1138, startPoint y: 364, endPoint x: 1020, endPoint y: -108, distance: 487.0
click at [1020, 0] on html "[EMAIL_ADDRESS][DOMAIN_NAME] Personal dashboard Home Trips 59 Transactions Data…" at bounding box center [751, 268] width 1503 height 536
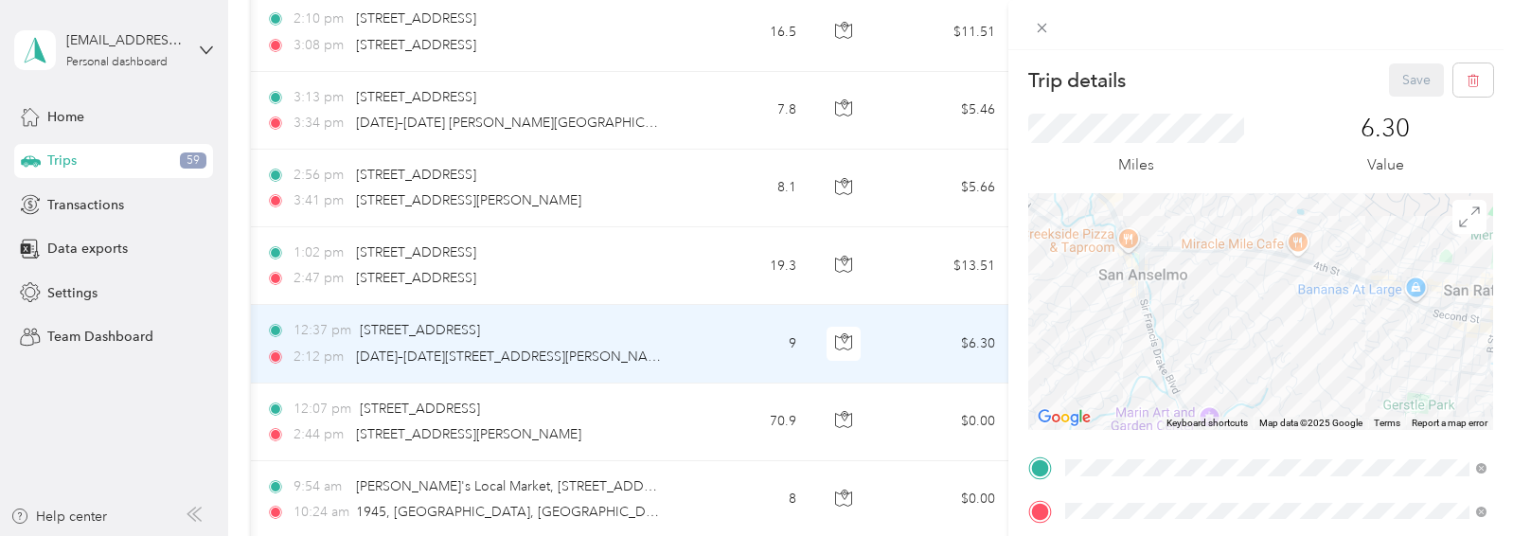
drag, startPoint x: 1106, startPoint y: 278, endPoint x: 1389, endPoint y: 188, distance: 297.0
click at [1389, 188] on div "Trip details Save This trip cannot be edited because it is either under review,…" at bounding box center [1260, 465] width 465 height 804
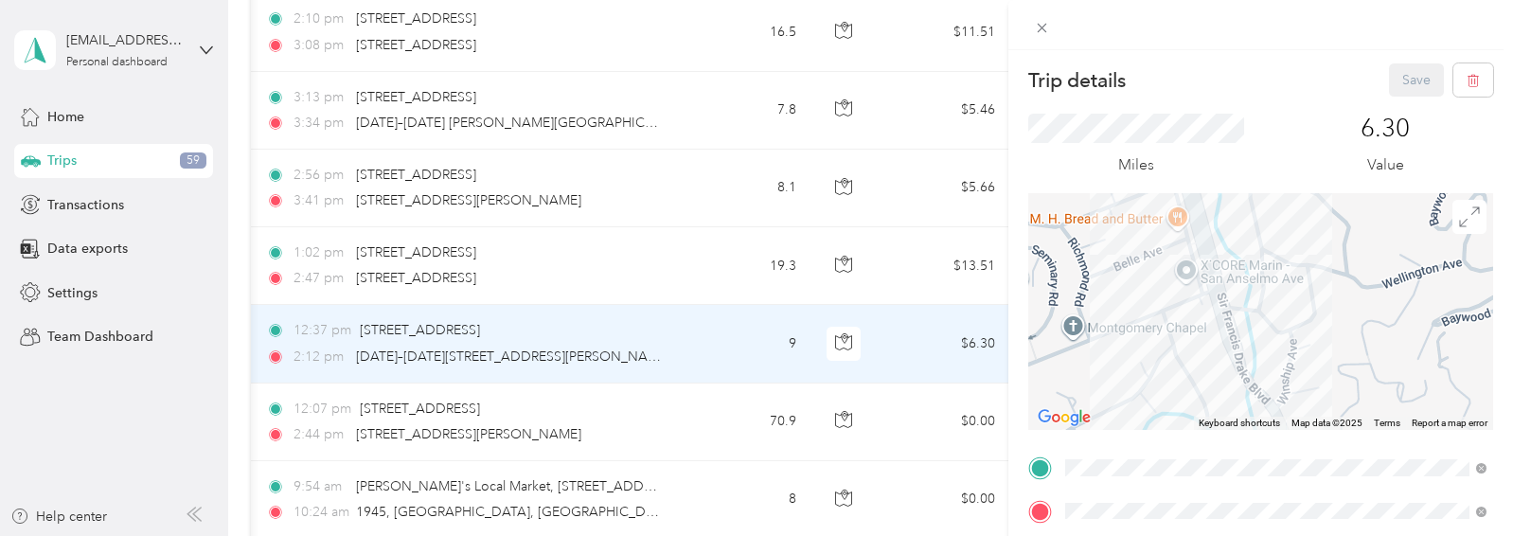
drag, startPoint x: 1143, startPoint y: 358, endPoint x: 1610, endPoint y: 299, distance: 471.3
click at [1503, 299] on html "[EMAIL_ADDRESS][DOMAIN_NAME] Personal dashboard Home Trips 59 Transactions Data…" at bounding box center [751, 268] width 1503 height 536
click at [1207, 71] on div "Trip details Save" at bounding box center [1260, 79] width 465 height 33
click at [488, 348] on div "Trip details Save This trip cannot be edited because it is either under review,…" at bounding box center [756, 268] width 1513 height 536
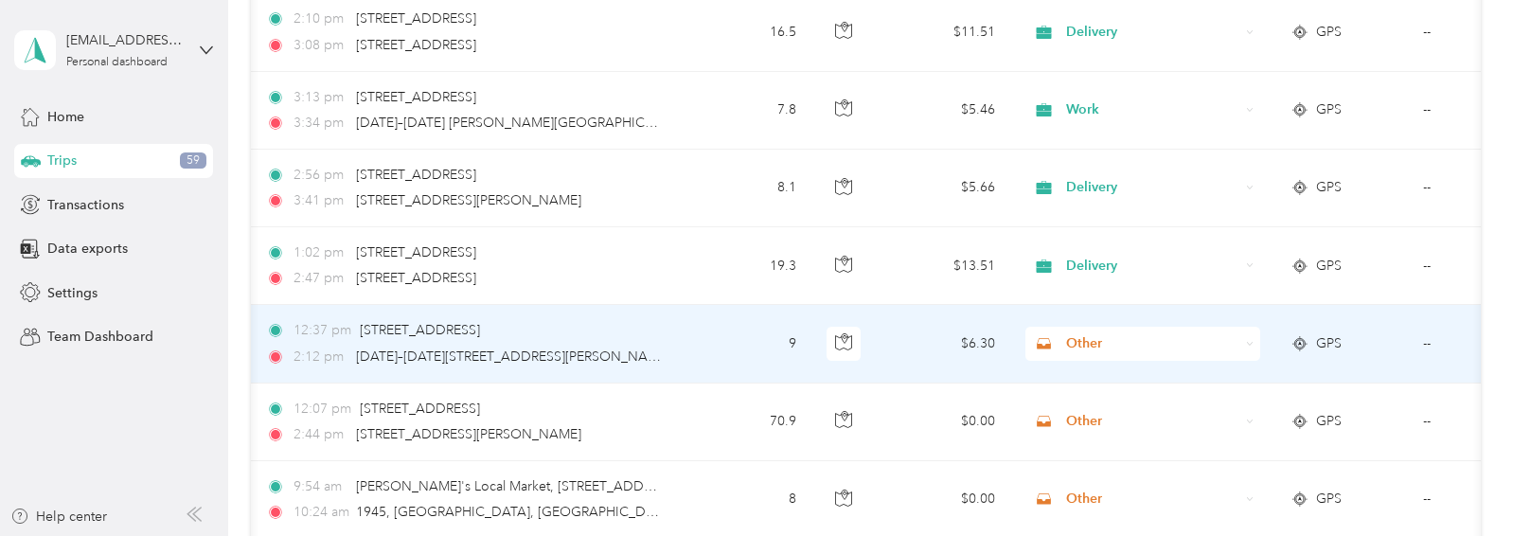
click at [1050, 338] on icon at bounding box center [1044, 343] width 24 height 15
click at [1095, 173] on span "Getting Product" at bounding box center [1160, 174] width 175 height 20
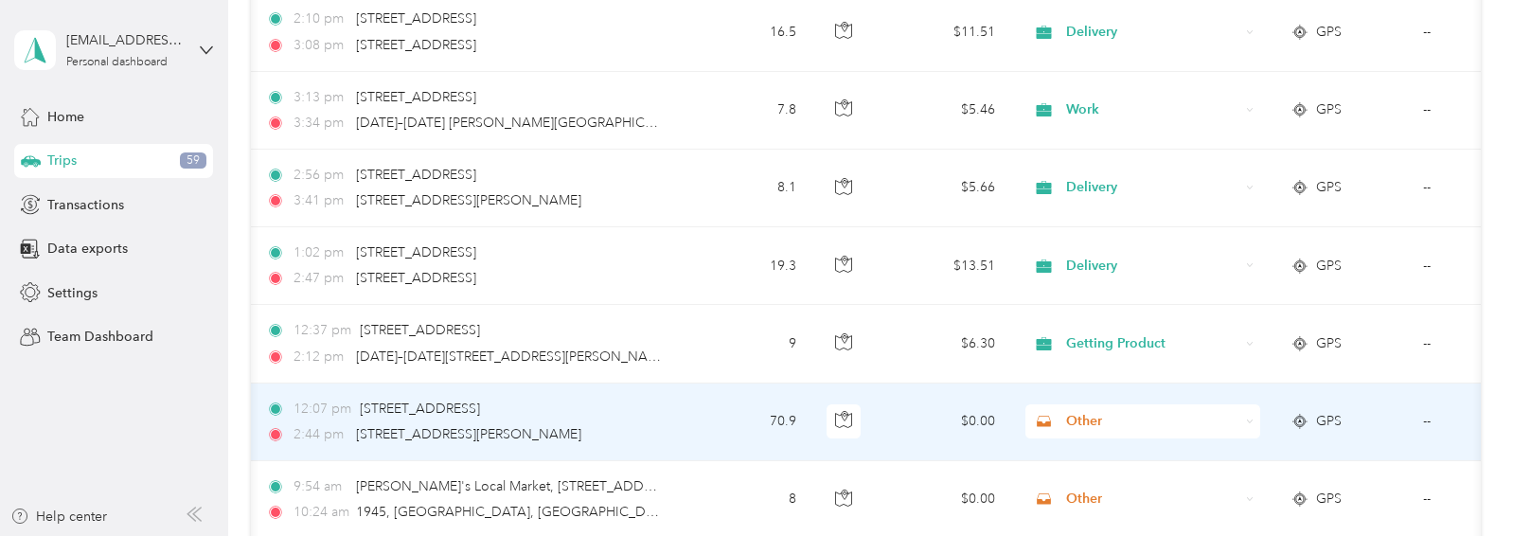
click at [1077, 416] on span "Other" at bounding box center [1152, 421] width 173 height 21
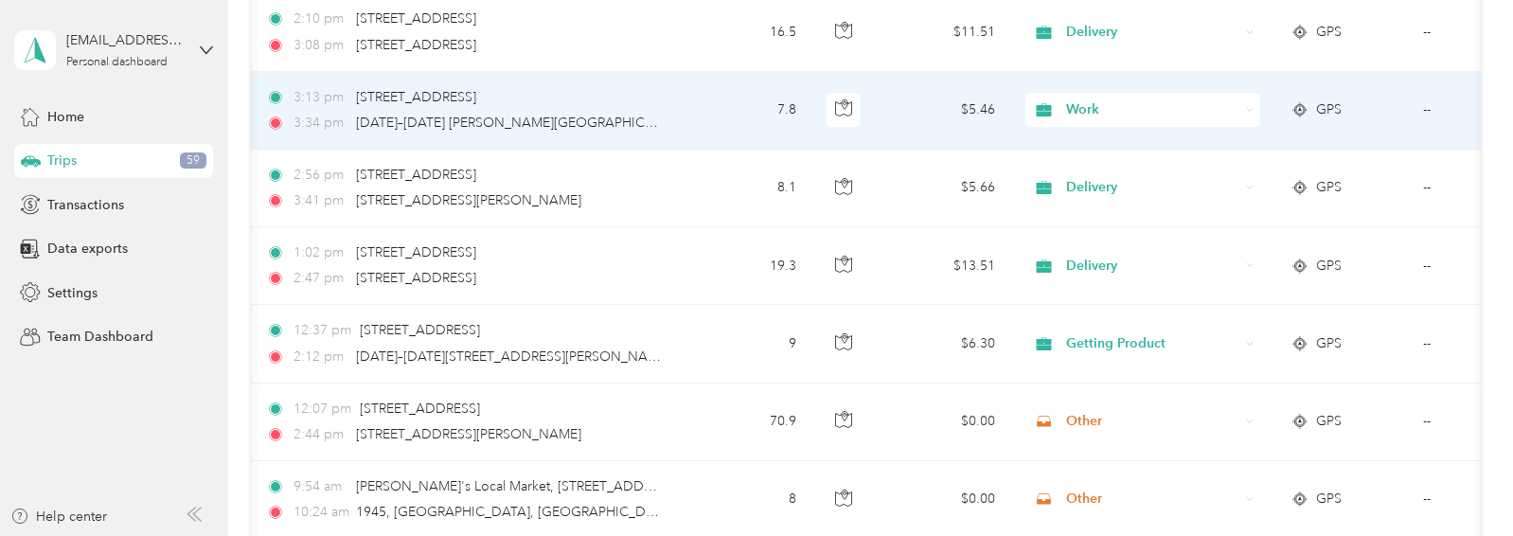
click at [1076, 110] on span "Work" at bounding box center [1152, 109] width 173 height 21
click at [1088, 135] on span "Work" at bounding box center [1149, 145] width 153 height 20
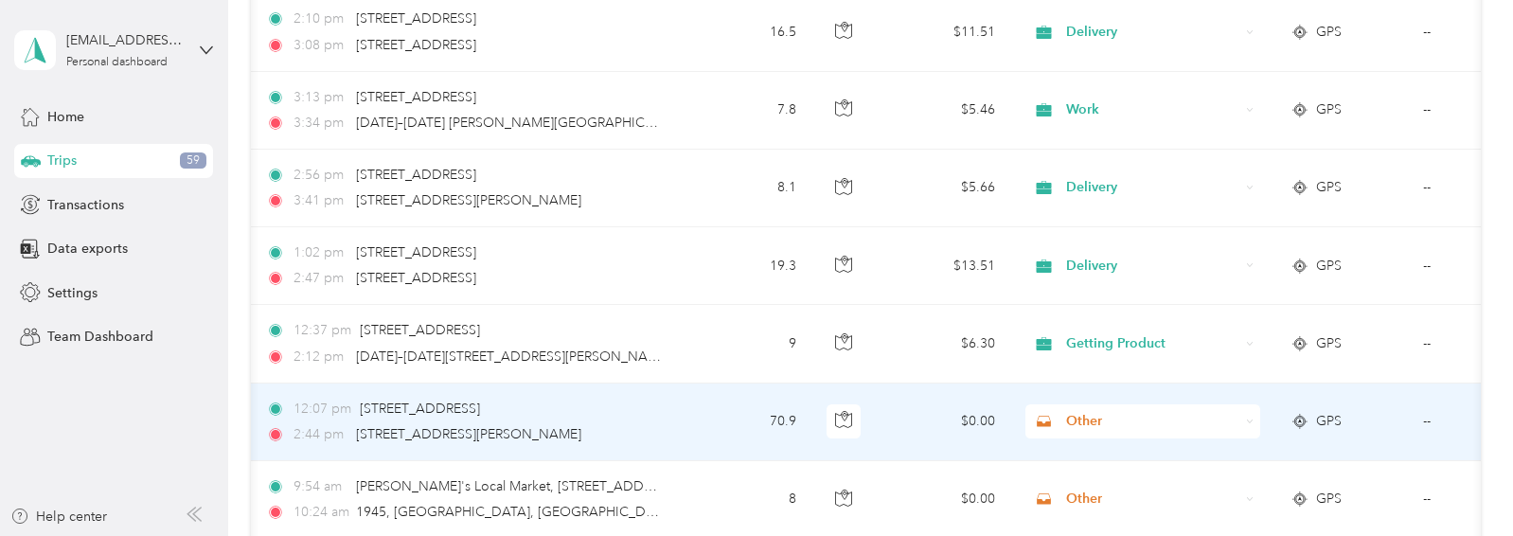
click at [1087, 422] on span "Other" at bounding box center [1152, 421] width 173 height 21
click at [1081, 152] on span "Work" at bounding box center [1160, 154] width 175 height 20
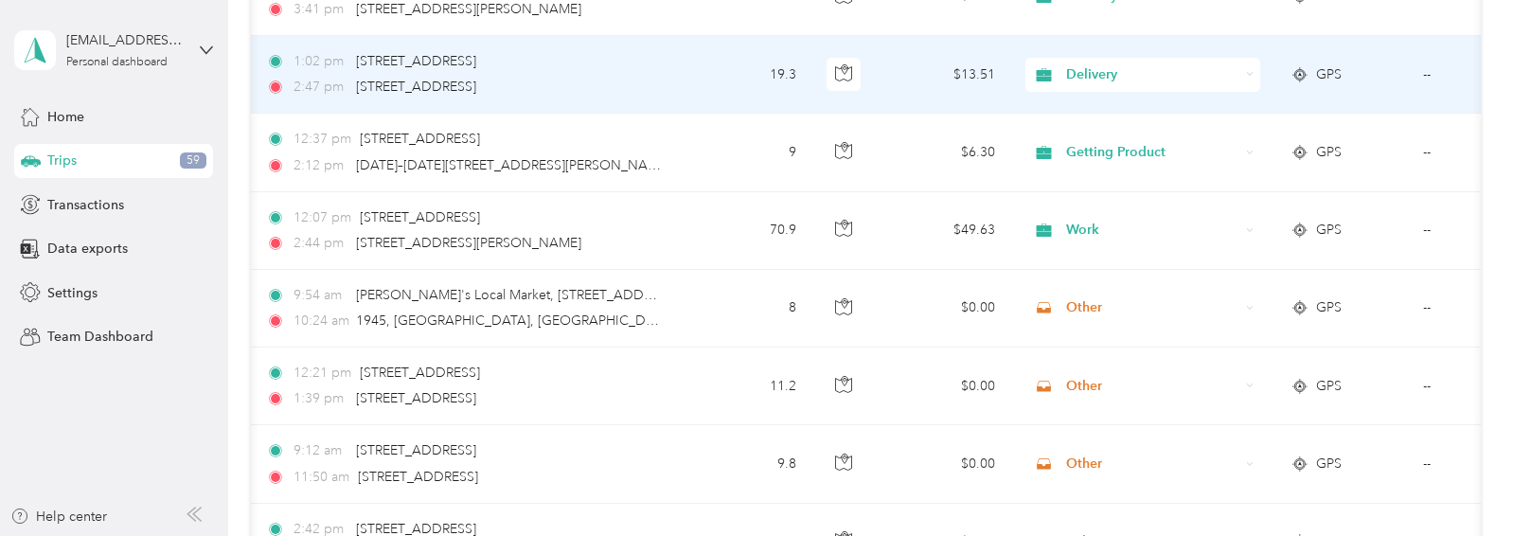
scroll to position [912, 0]
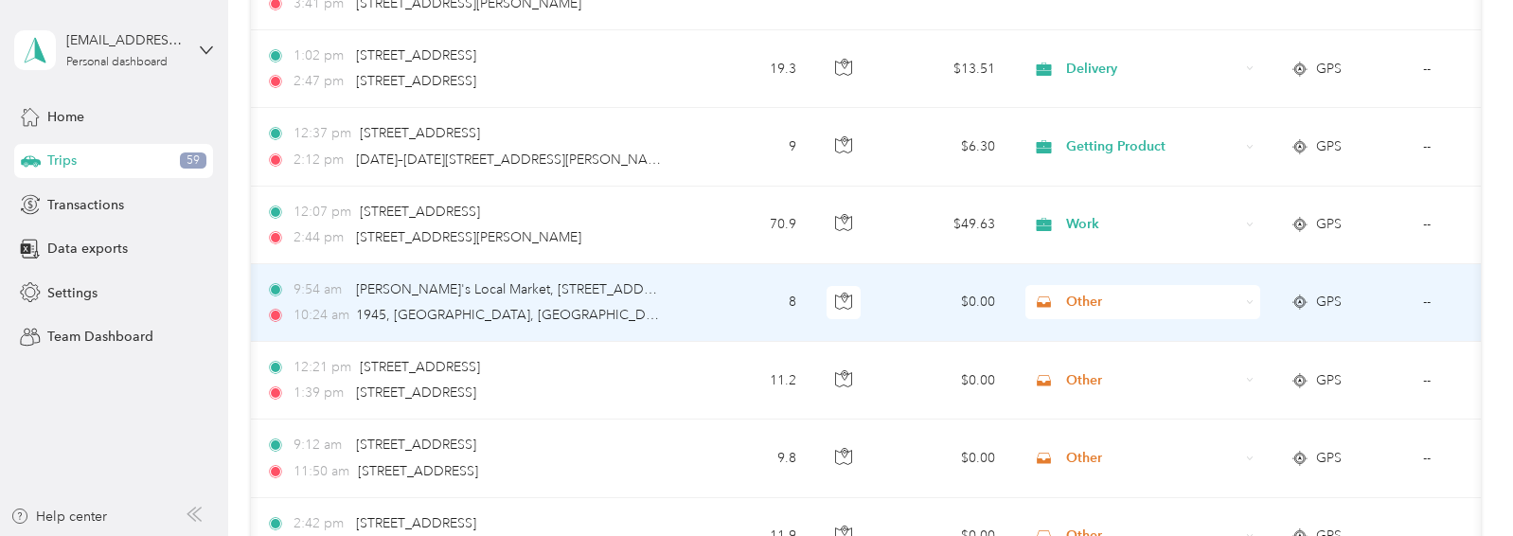
click at [1081, 303] on span "Other" at bounding box center [1152, 302] width 173 height 21
click at [1080, 39] on li "Work" at bounding box center [1142, 33] width 235 height 33
click at [1066, 299] on span "Other" at bounding box center [1152, 302] width 173 height 21
click at [1082, 33] on span "Work" at bounding box center [1149, 35] width 153 height 20
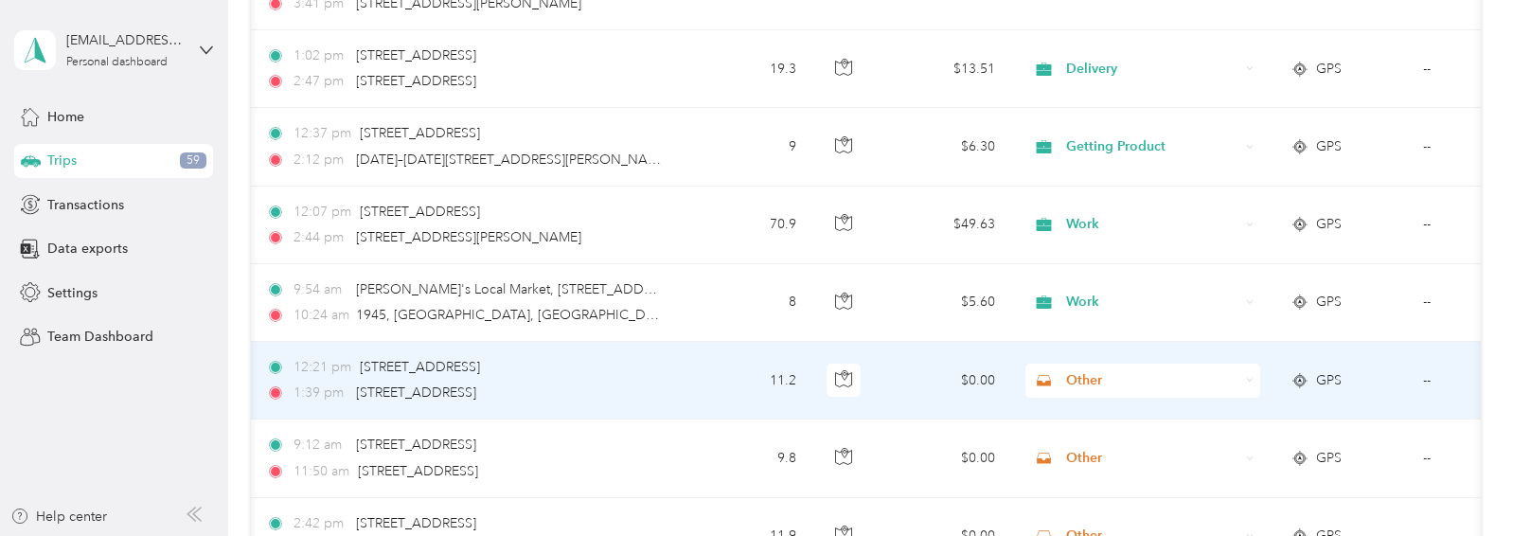
click at [1076, 373] on span "Other" at bounding box center [1152, 380] width 173 height 21
click at [1427, 377] on td "--" at bounding box center [1494, 381] width 172 height 78
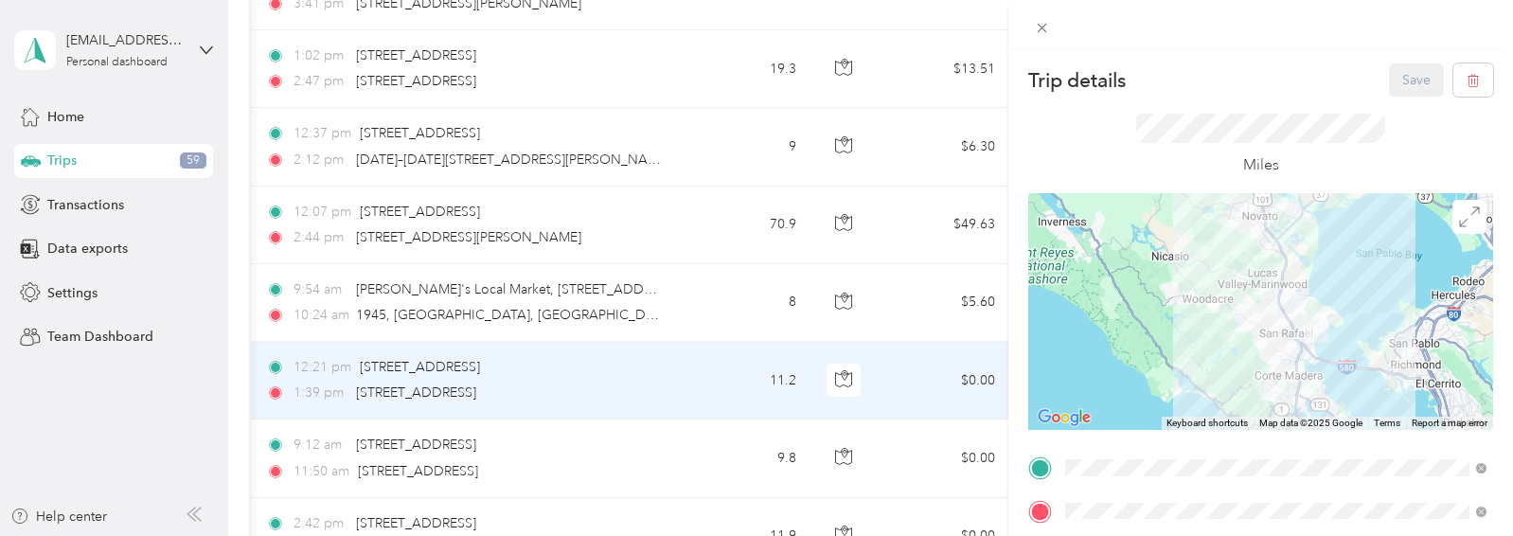
click at [1396, 399] on div at bounding box center [1260, 311] width 465 height 237
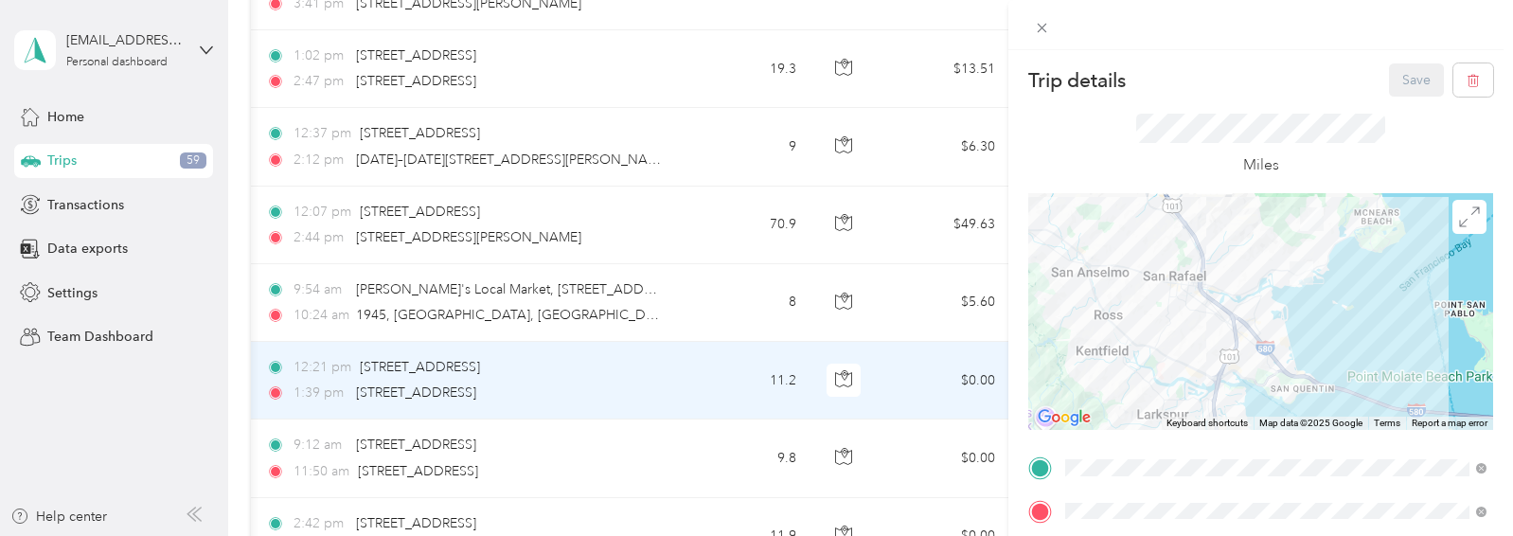
click at [1342, 324] on div at bounding box center [1260, 311] width 465 height 237
click at [134, 436] on div "Trip details Save This trip cannot be edited because it is either under review,…" at bounding box center [756, 268] width 1513 height 536
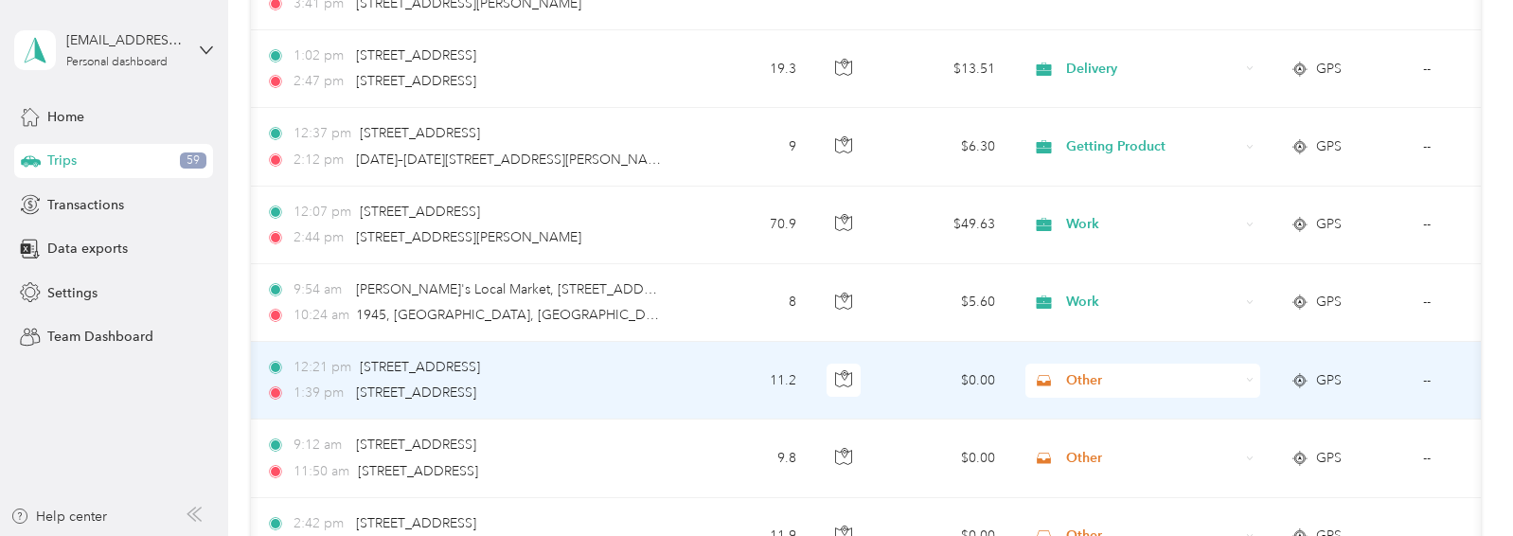
click at [1077, 379] on span "Other" at bounding box center [1152, 380] width 173 height 21
click at [1083, 109] on span "Work" at bounding box center [1160, 113] width 175 height 20
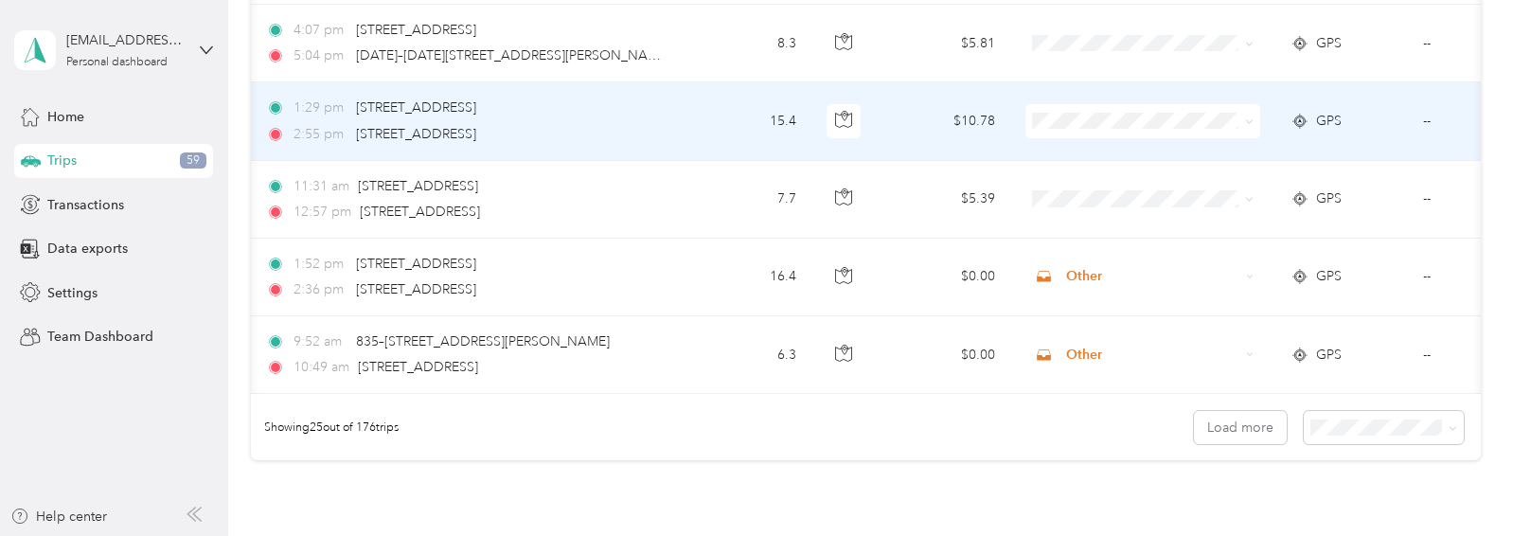
scroll to position [1877, 0]
